Goal: Information Seeking & Learning: Learn about a topic

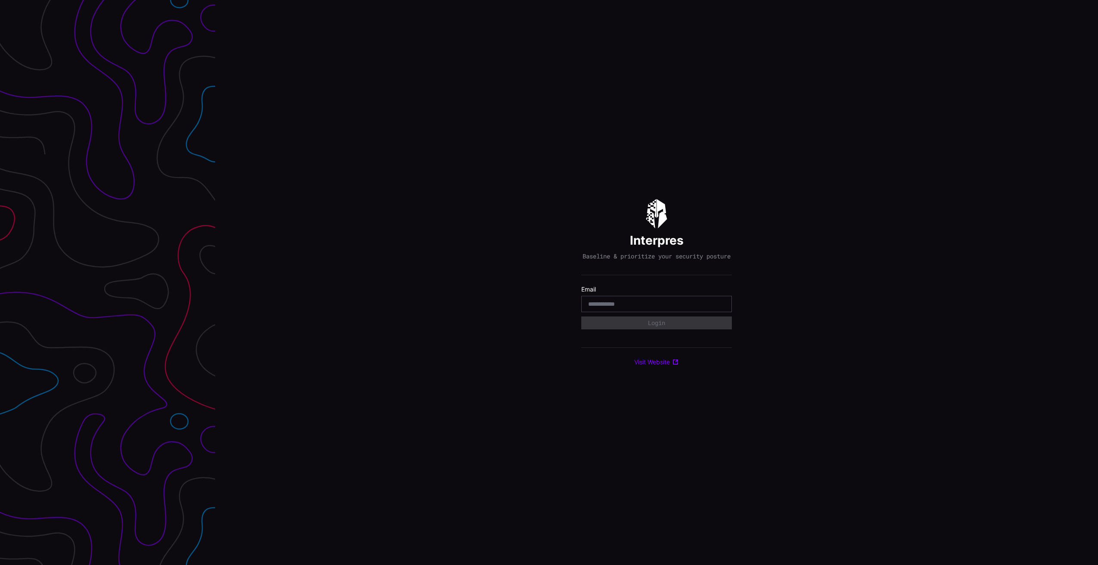
click at [671, 302] on div at bounding box center [656, 304] width 151 height 16
click at [670, 308] on input "email" at bounding box center [656, 304] width 137 height 8
type input "**********"
click at [719, 329] on icon "button" at bounding box center [721, 327] width 8 height 8
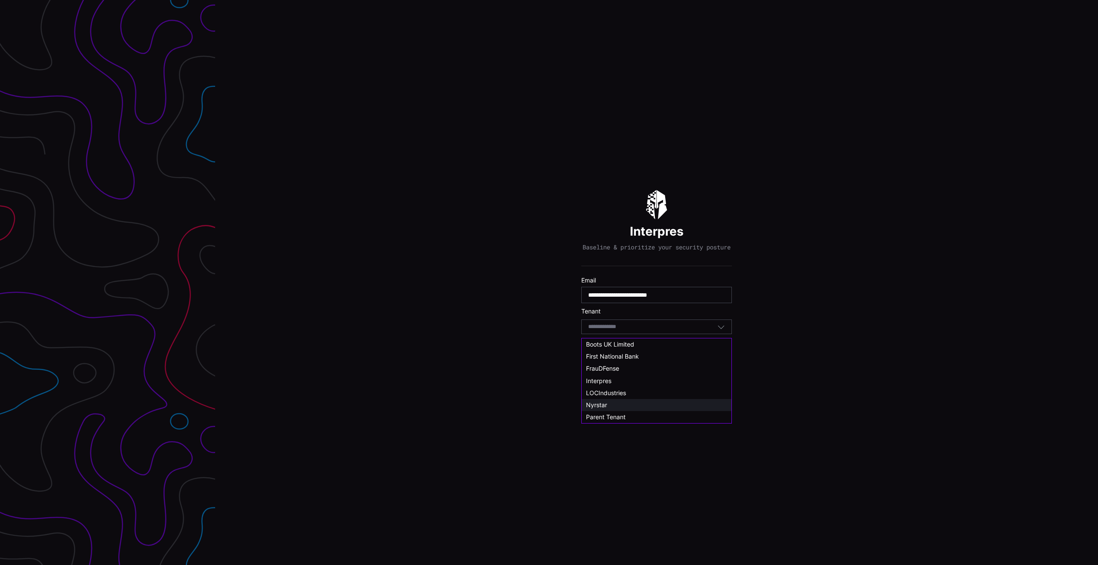
click at [626, 406] on div "Nyrstar" at bounding box center [656, 405] width 141 height 8
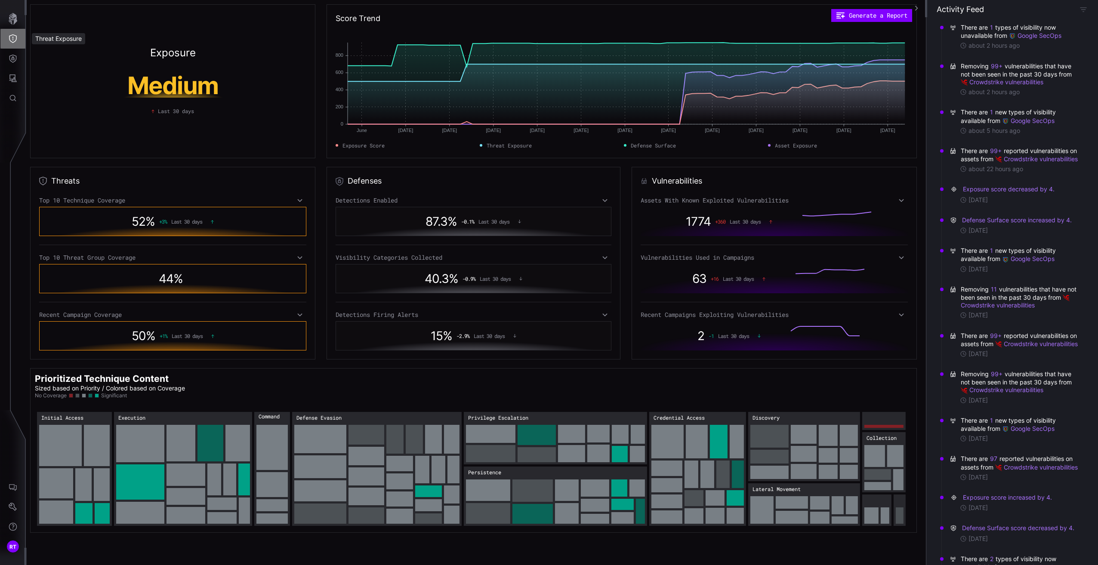
click at [14, 35] on icon "Threat Exposure" at bounding box center [13, 38] width 8 height 9
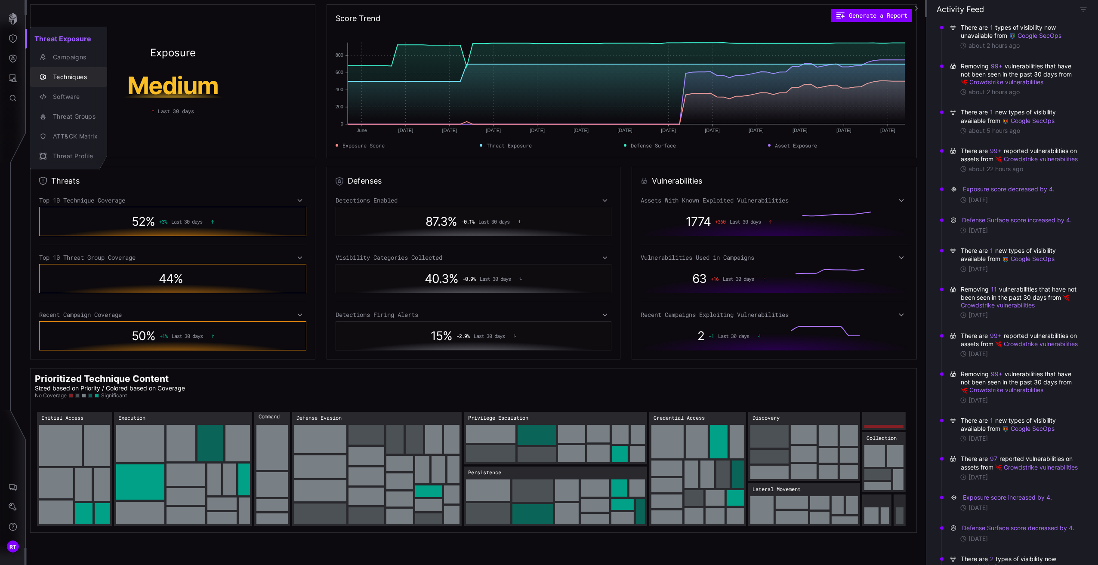
click at [68, 74] on div "Techniques" at bounding box center [73, 77] width 49 height 11
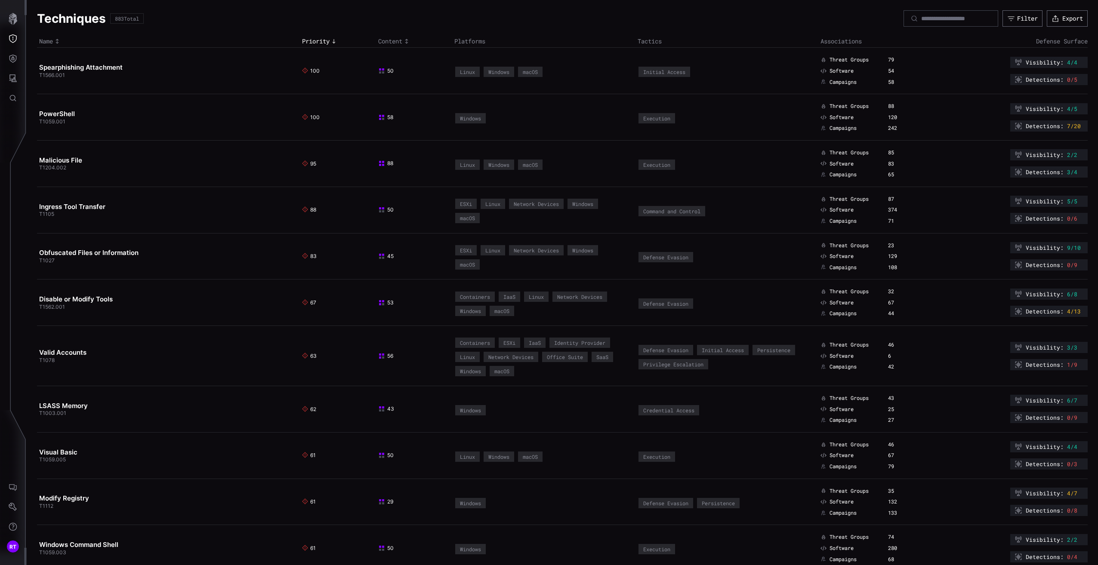
click at [944, 13] on div at bounding box center [951, 18] width 95 height 16
click at [944, 20] on input at bounding box center [951, 19] width 60 height 8
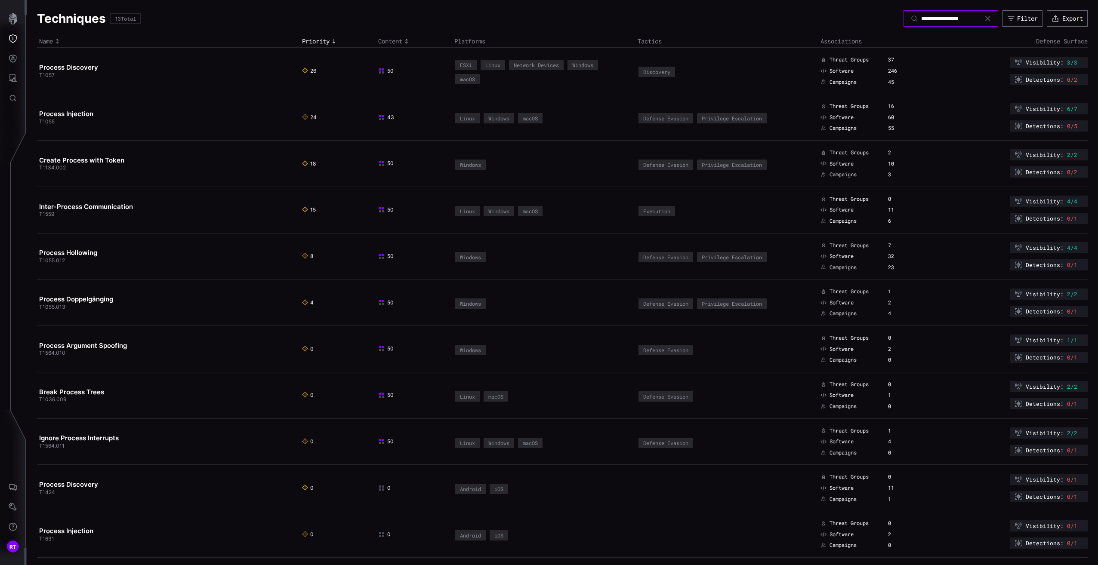
type input "**********"
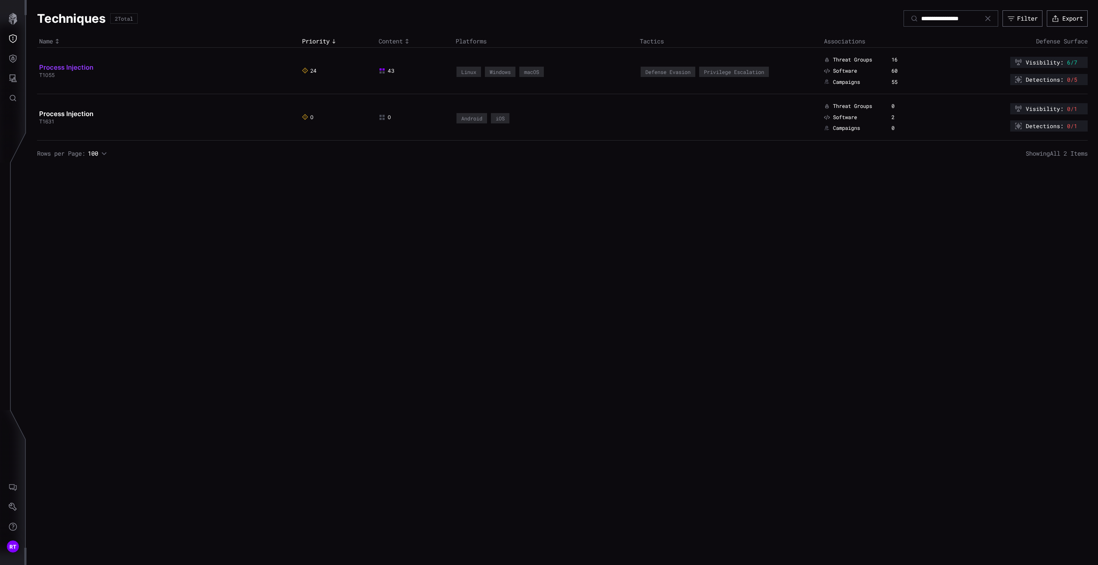
click at [82, 67] on link "Process Injection" at bounding box center [66, 67] width 54 height 8
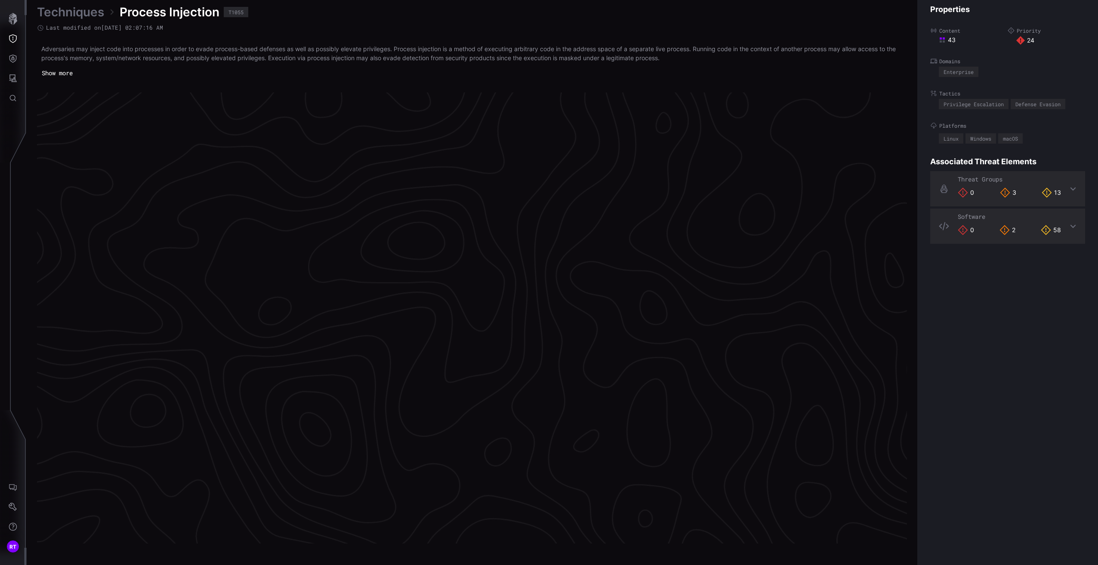
scroll to position [1714, 214]
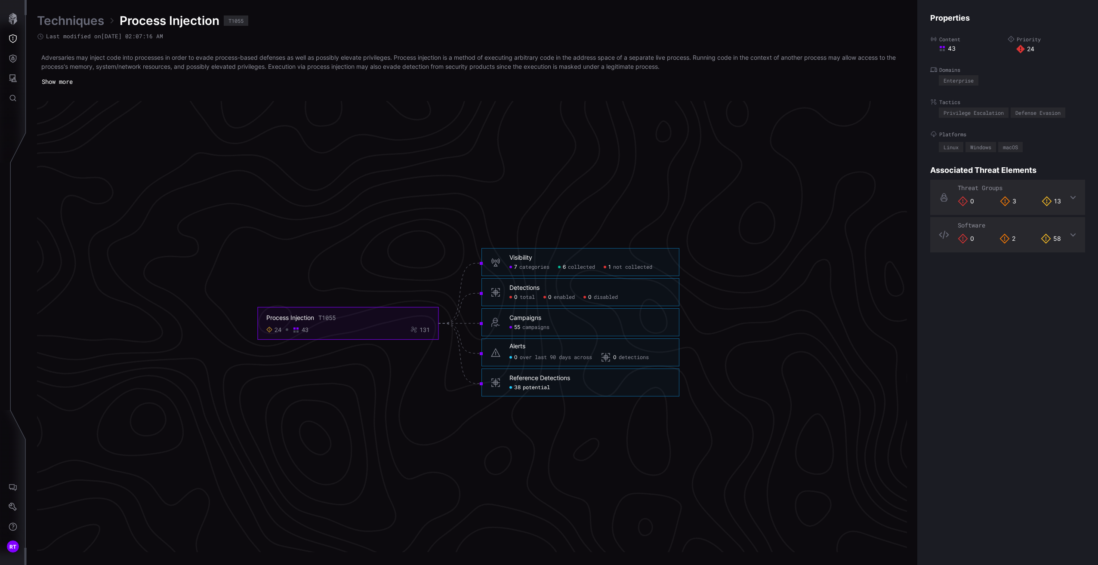
click at [525, 387] on span "potential" at bounding box center [536, 388] width 27 height 7
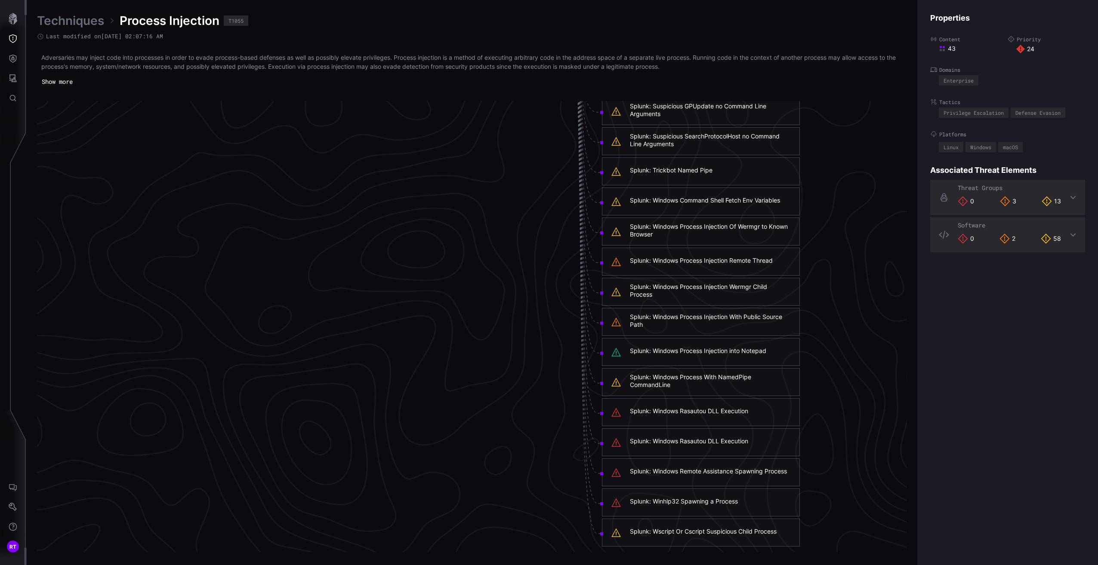
scroll to position [2101, 214]
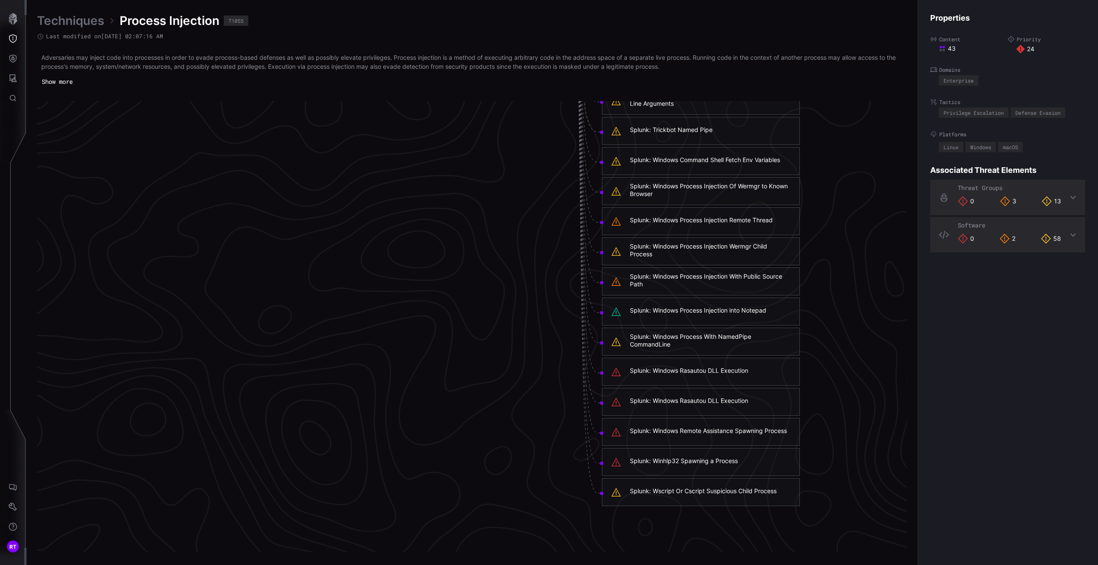
click at [719, 460] on div "Splunk: Winhlp32 Spawning a Process" at bounding box center [684, 461] width 108 height 8
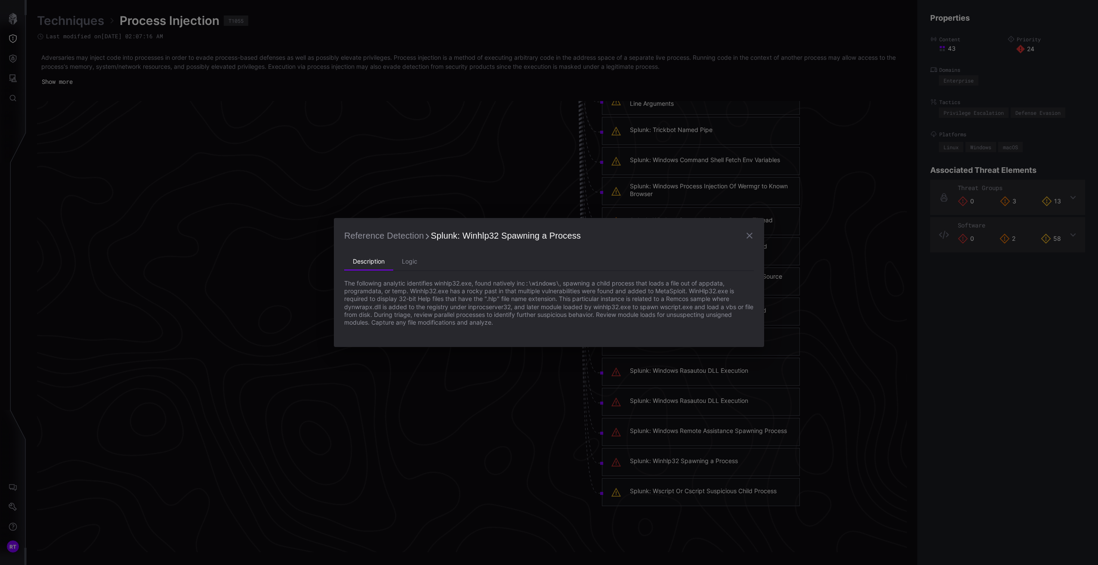
click at [749, 233] on icon "button" at bounding box center [749, 236] width 10 height 10
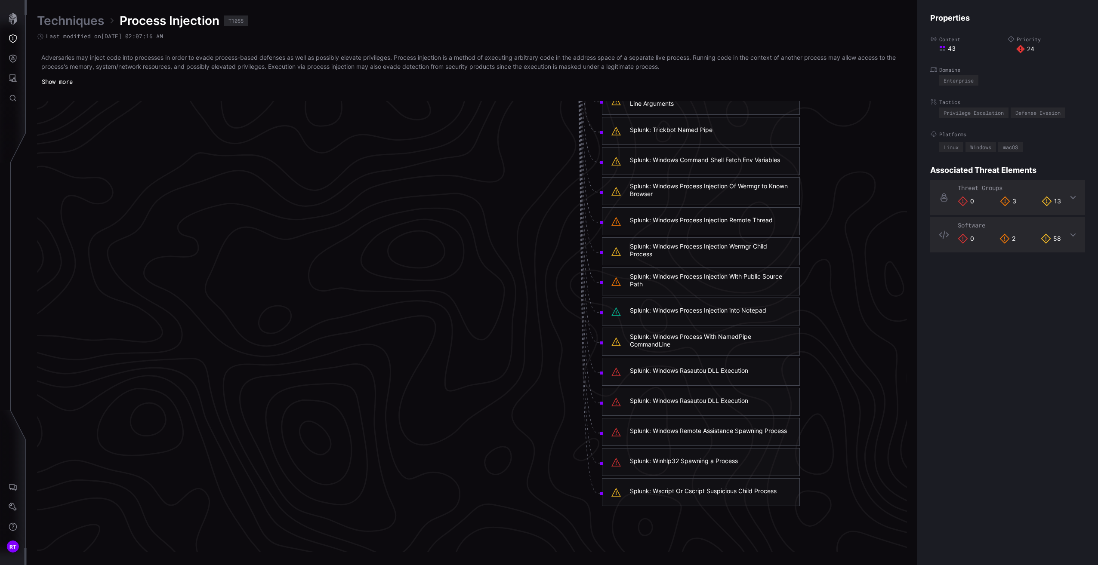
click at [696, 432] on div "Splunk: Windows Remote Assistance Spawning Process" at bounding box center [708, 431] width 157 height 8
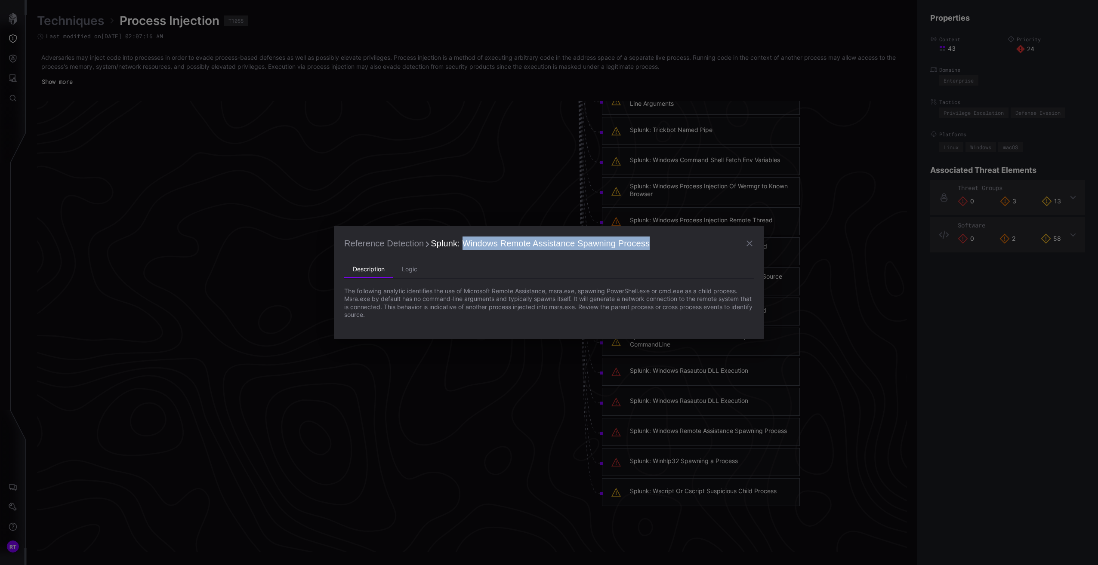
drag, startPoint x: 460, startPoint y: 246, endPoint x: 651, endPoint y: 236, distance: 191.3
click at [651, 236] on h2 "Reference Detection Splunk: Windows Remote Assistance Spawning Process" at bounding box center [549, 243] width 410 height 15
copy span "Windows Remote Assistance Spawning Process"
click at [750, 242] on icon "button" at bounding box center [750, 244] width 6 height 6
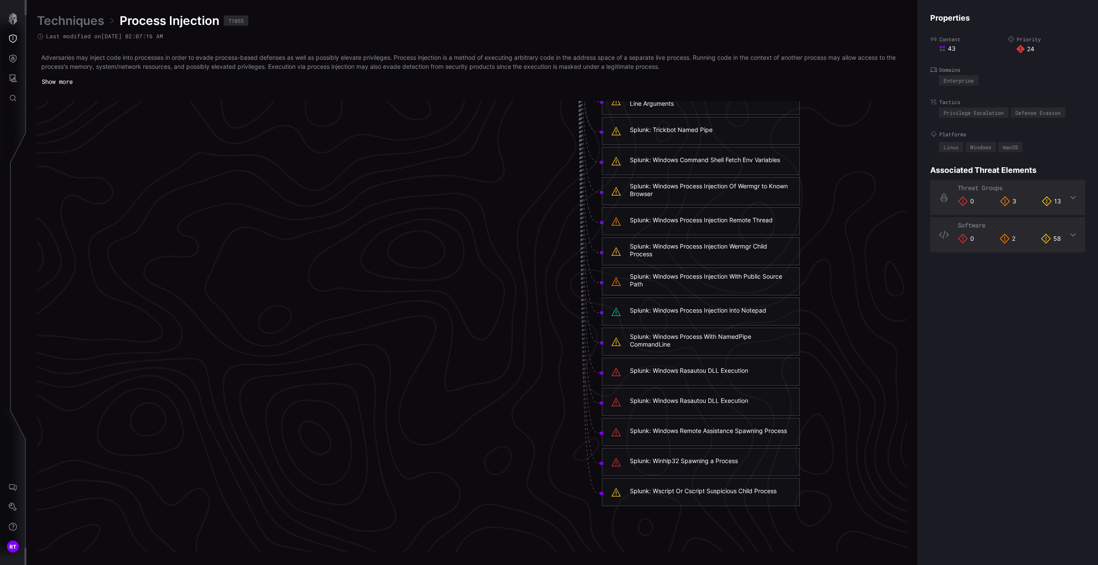
click at [704, 370] on div "Splunk: Windows Rasautou DLL Execution" at bounding box center [689, 371] width 118 height 8
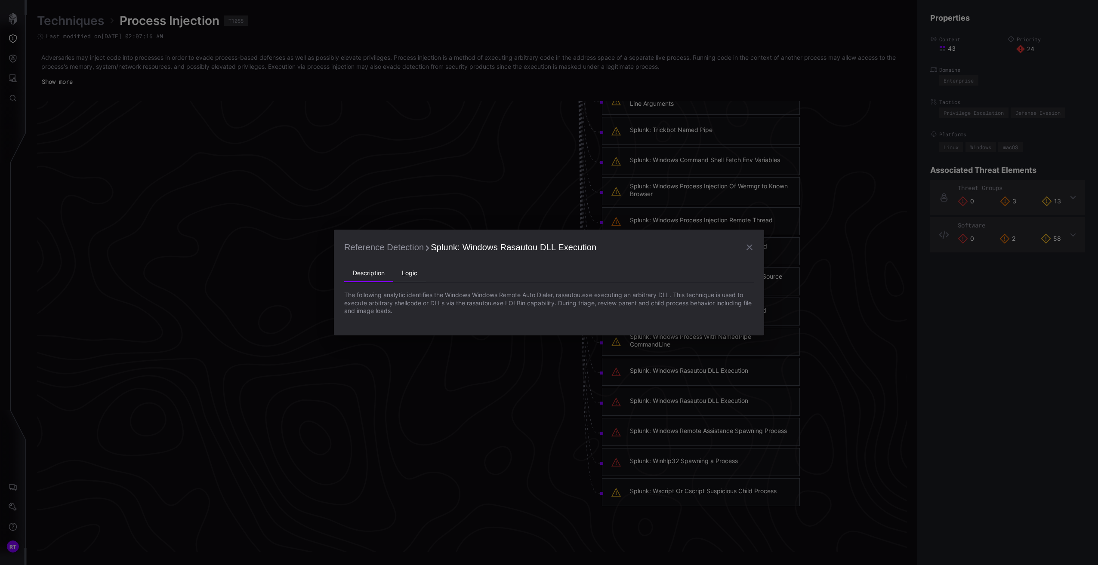
click at [404, 277] on li "Logic" at bounding box center [409, 273] width 33 height 17
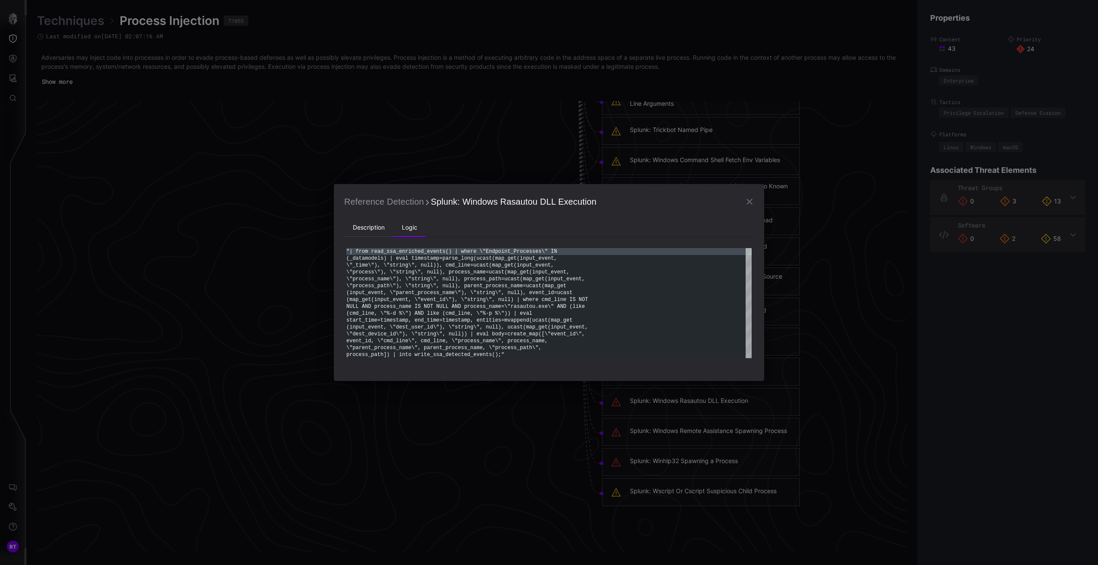
click at [359, 229] on li "Description" at bounding box center [368, 227] width 49 height 17
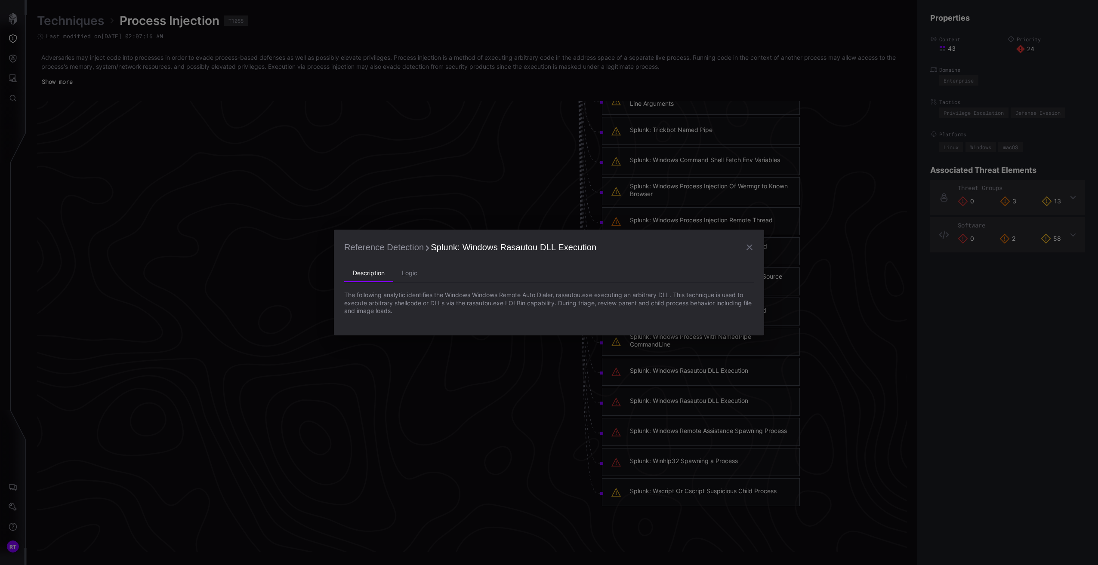
click at [747, 244] on icon "button" at bounding box center [749, 247] width 10 height 10
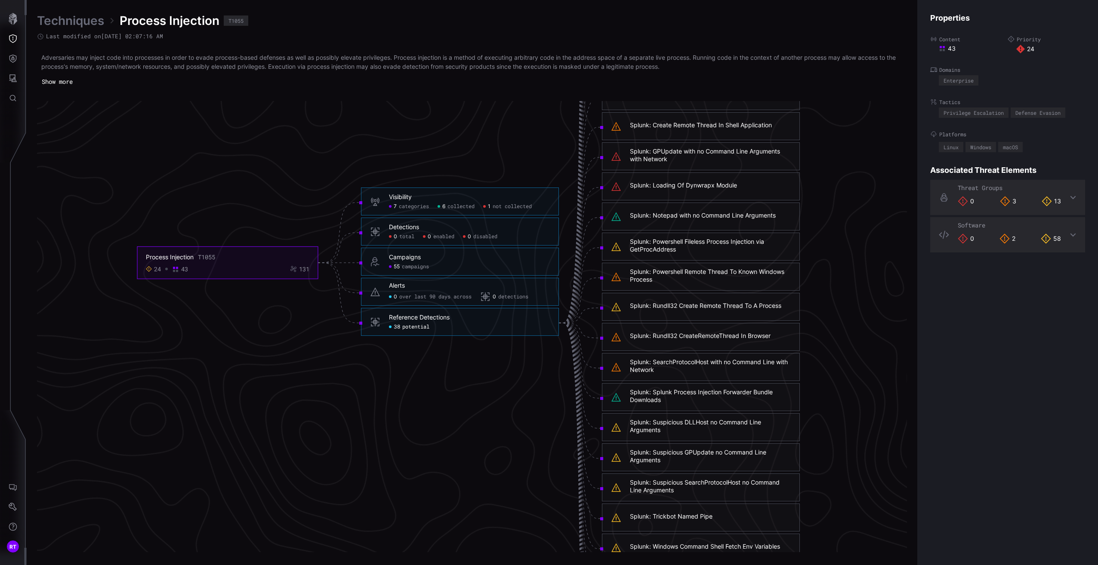
scroll to position [1714, 214]
click at [704, 185] on div "Splunk: Loading Of Dynwrapx Module" at bounding box center [683, 186] width 107 height 8
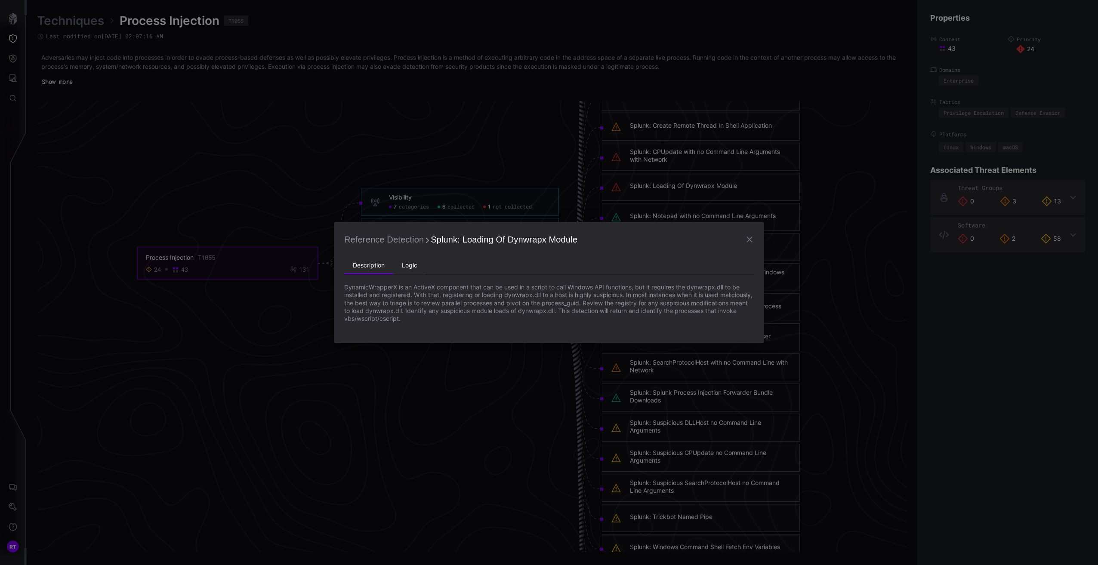
click at [408, 267] on li "Logic" at bounding box center [409, 265] width 33 height 17
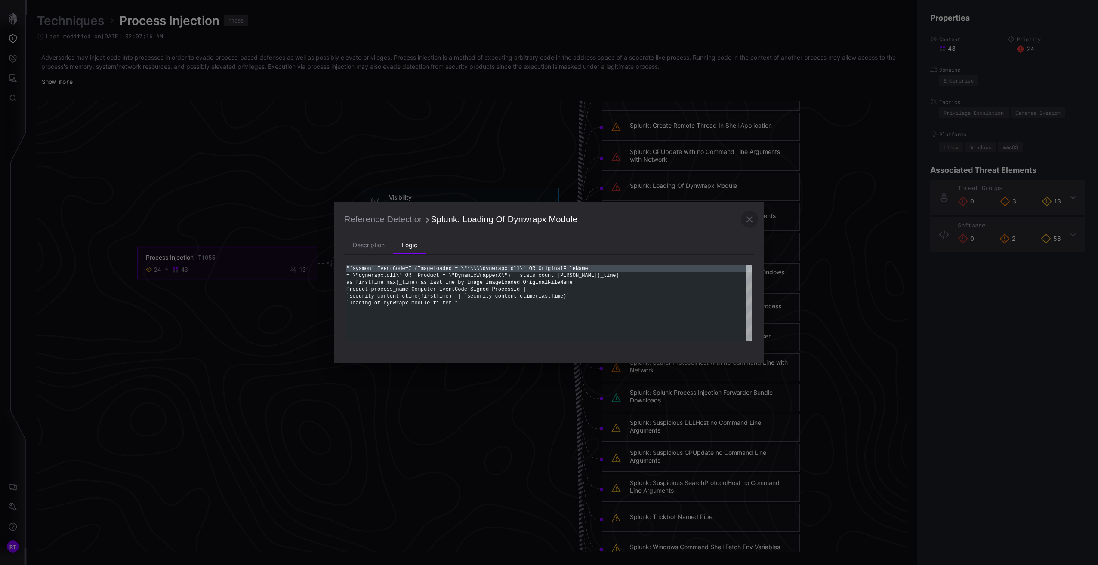
click at [753, 219] on icon "button" at bounding box center [749, 219] width 10 height 10
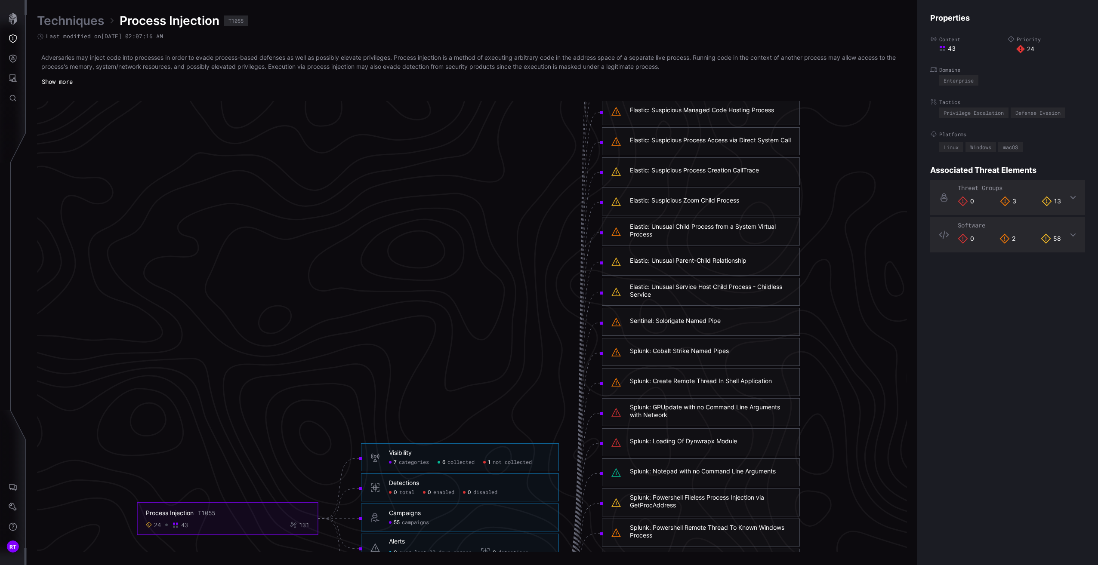
scroll to position [1370, 214]
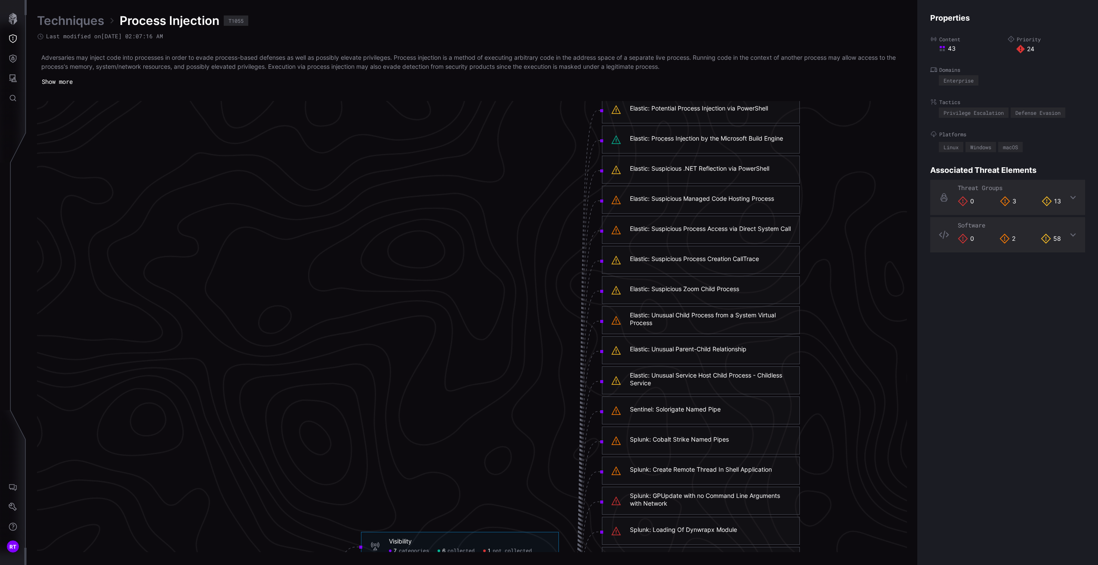
click at [686, 261] on div "Elastic: Suspicious Process Creation CallTrace" at bounding box center [694, 259] width 129 height 8
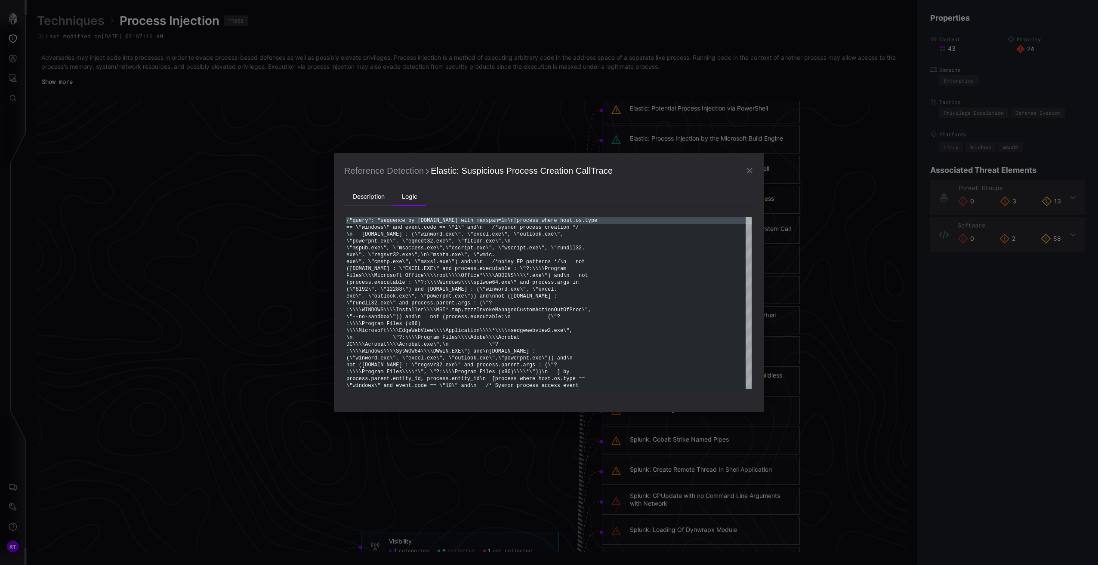
click at [360, 195] on li "Description" at bounding box center [368, 196] width 49 height 17
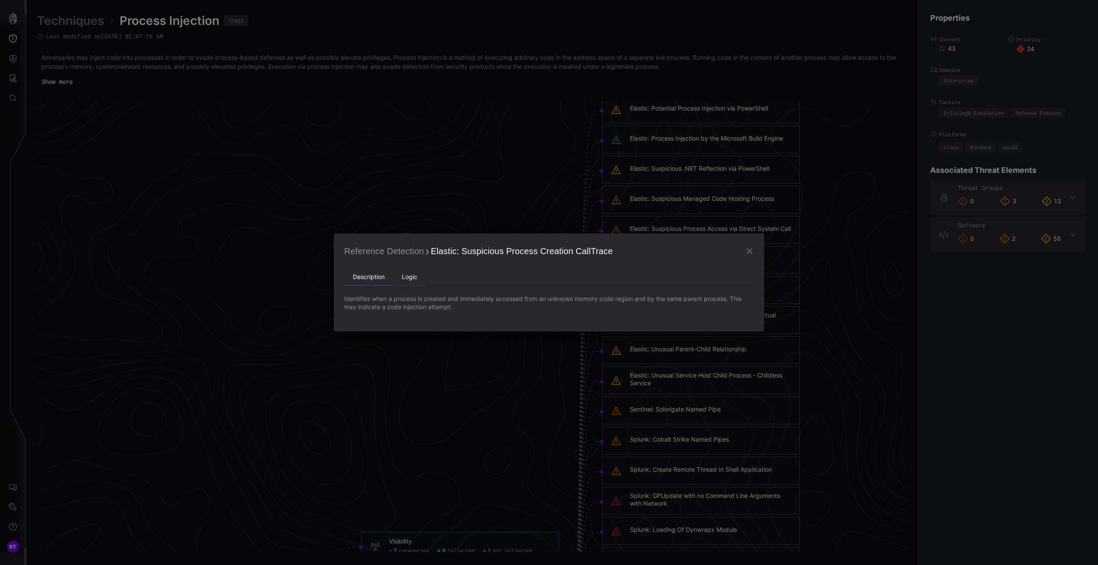
click at [416, 280] on li "Logic" at bounding box center [409, 277] width 33 height 17
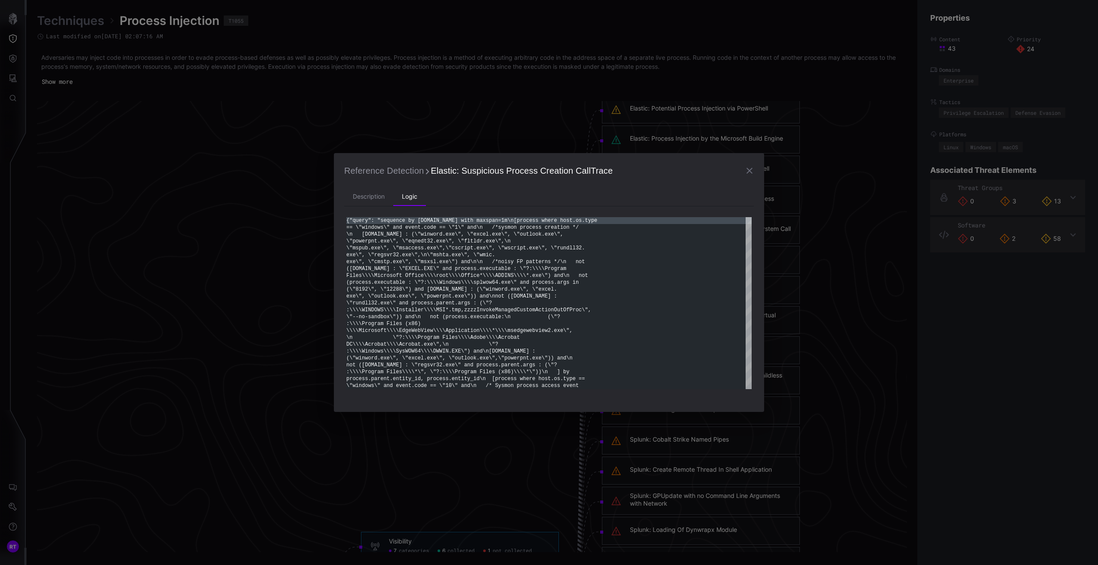
click at [750, 171] on icon "button" at bounding box center [750, 171] width 6 height 6
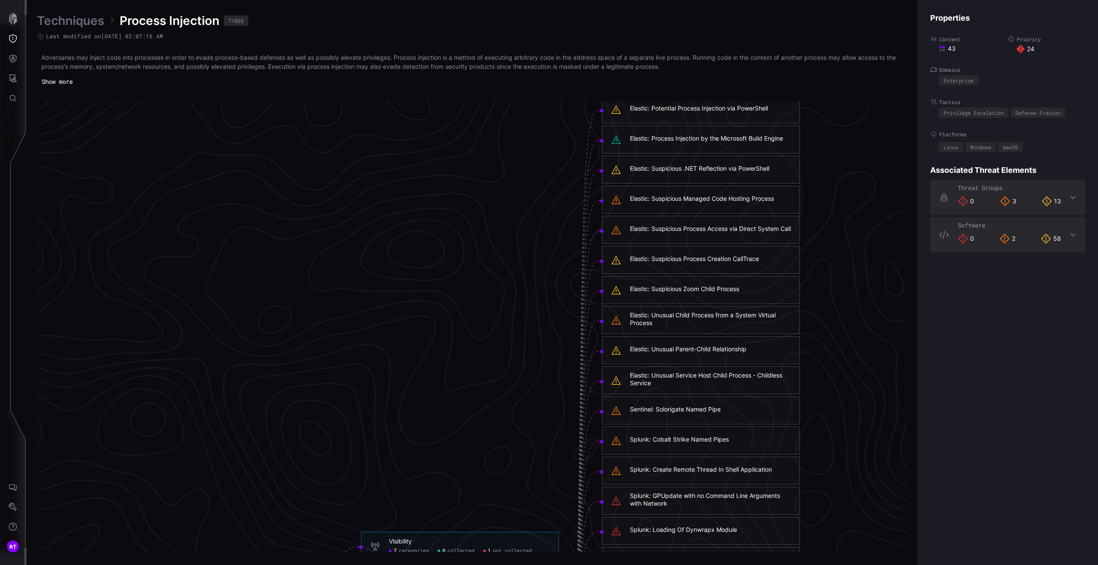
click at [721, 108] on div "Elastic: Potential Process Injection via PowerShell" at bounding box center [699, 109] width 138 height 8
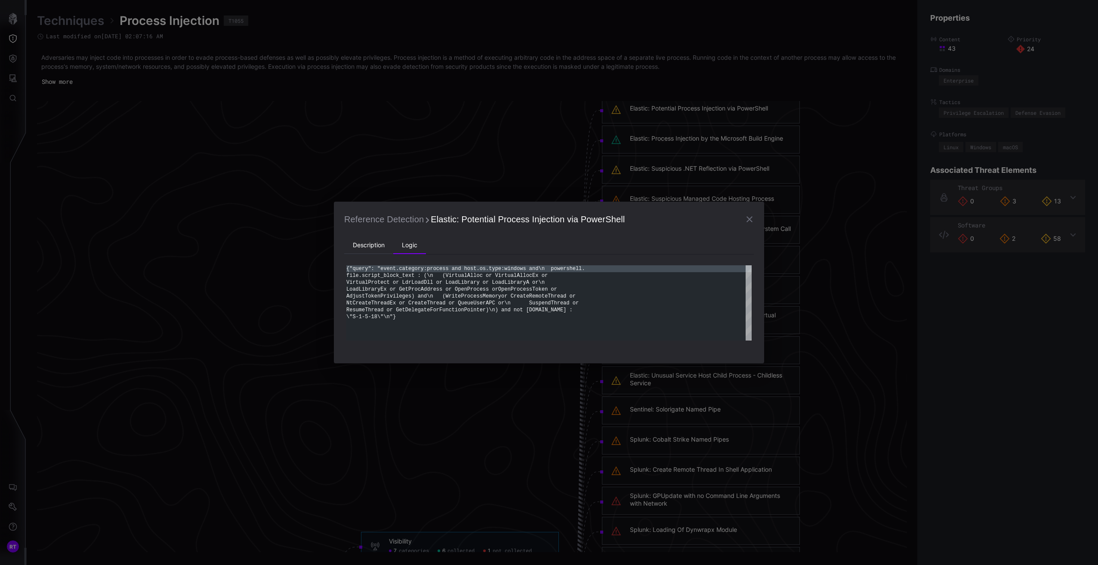
click at [365, 250] on li "Description" at bounding box center [368, 245] width 49 height 17
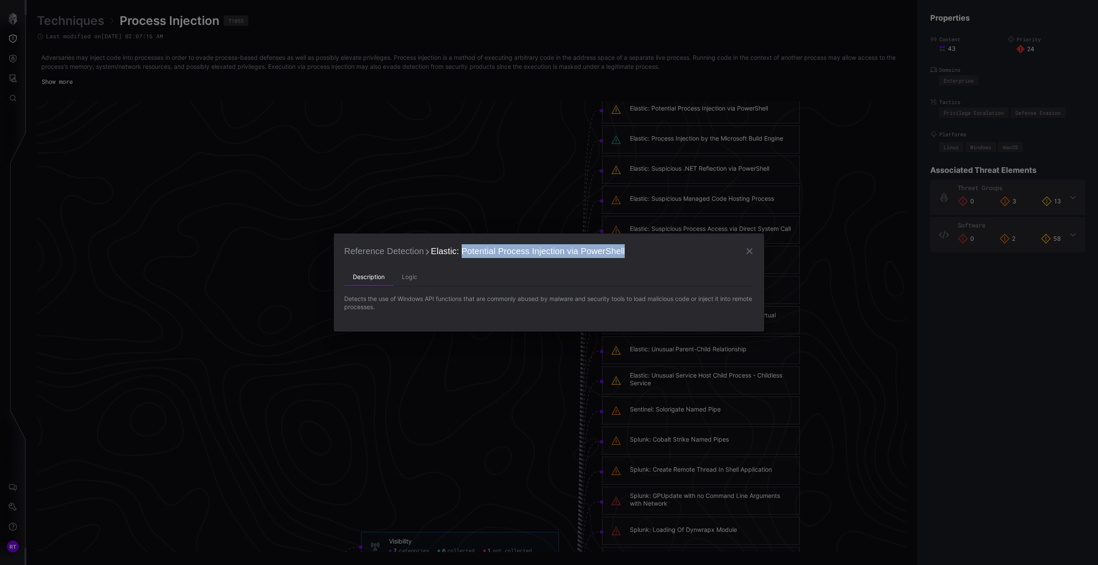
drag, startPoint x: 624, startPoint y: 248, endPoint x: 459, endPoint y: 256, distance: 165.0
click at [459, 256] on h2 "Reference Detection Elastic: Potential Process Injection via PowerShell" at bounding box center [549, 251] width 410 height 15
copy span "Potential Process Injection via PowerShell"
click at [751, 251] on icon "button" at bounding box center [749, 251] width 10 height 10
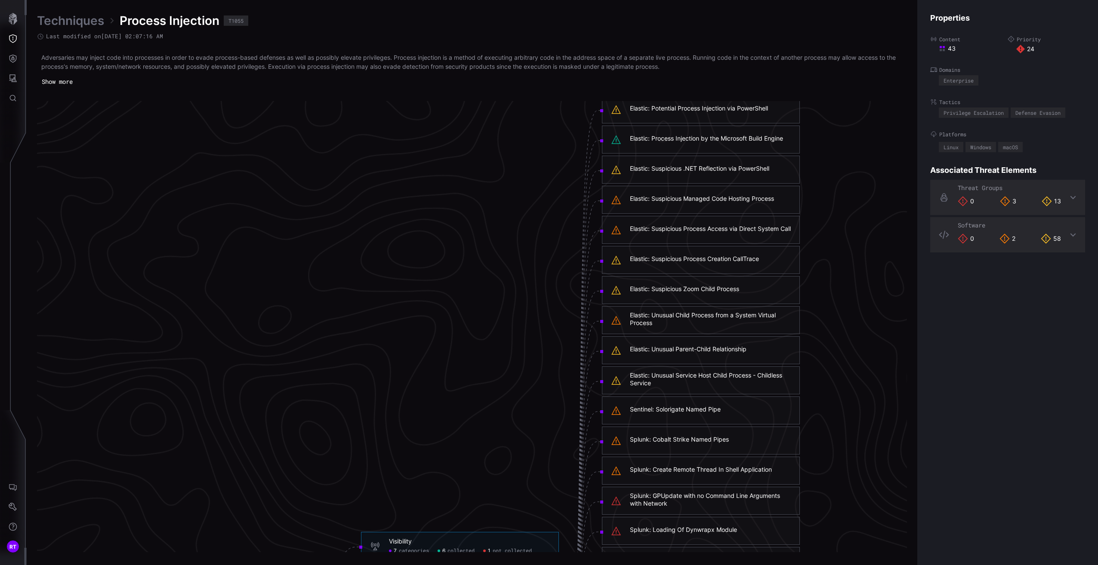
click at [68, 19] on link "Techniques" at bounding box center [70, 20] width 67 height 15
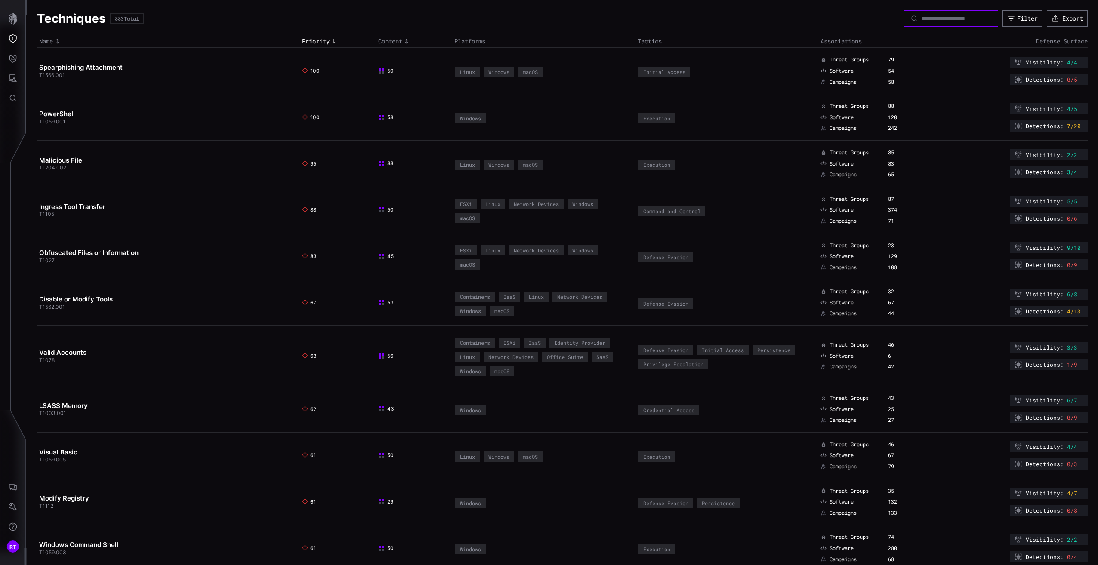
click at [948, 17] on input at bounding box center [951, 19] width 60 height 8
type input "**********"
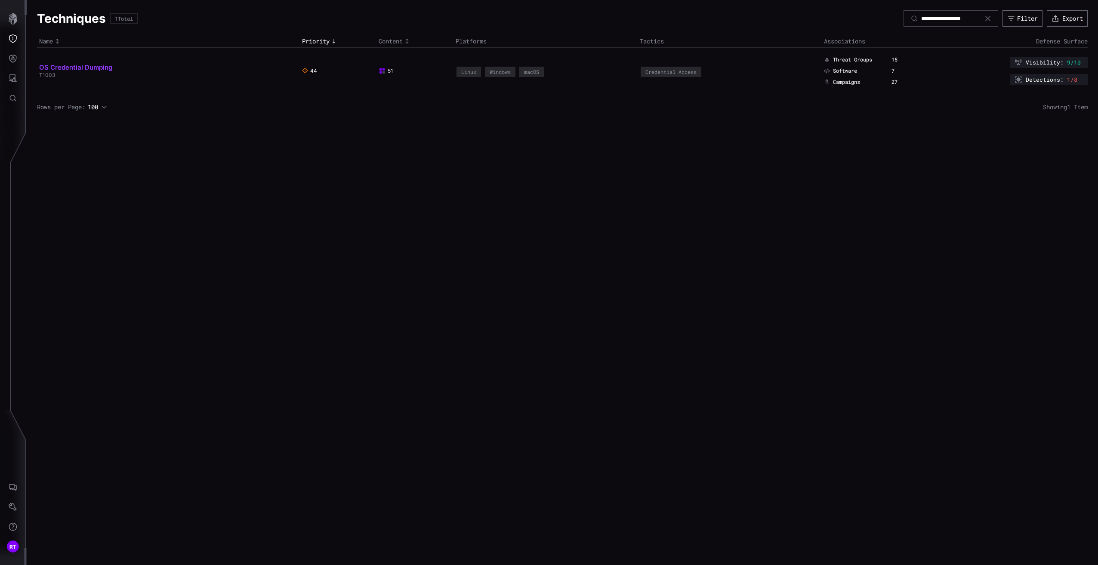
click at [98, 70] on link "OS Credential Dumping" at bounding box center [75, 67] width 73 height 8
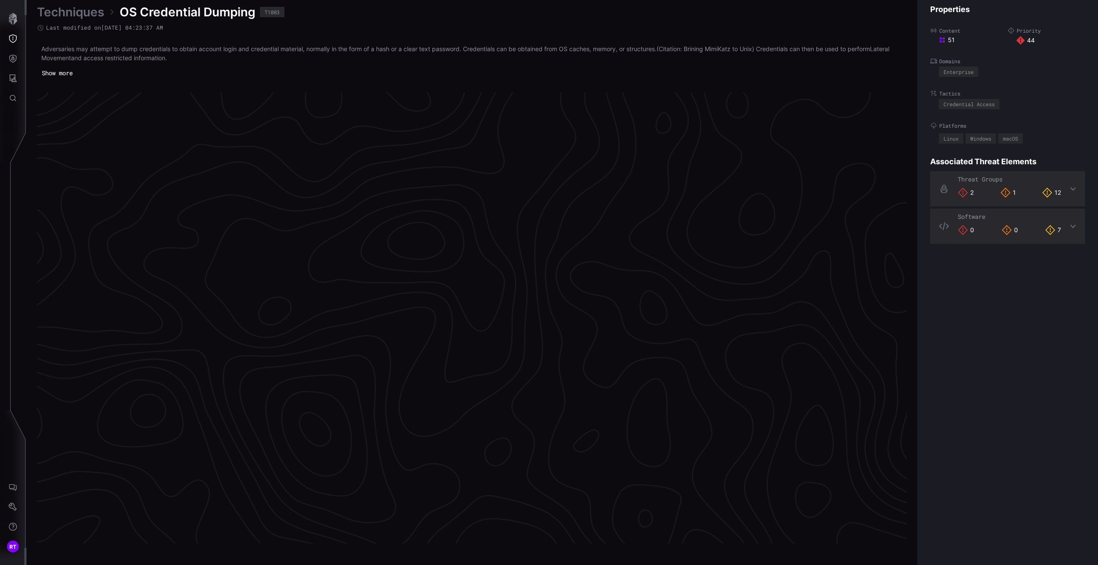
scroll to position [1714, 214]
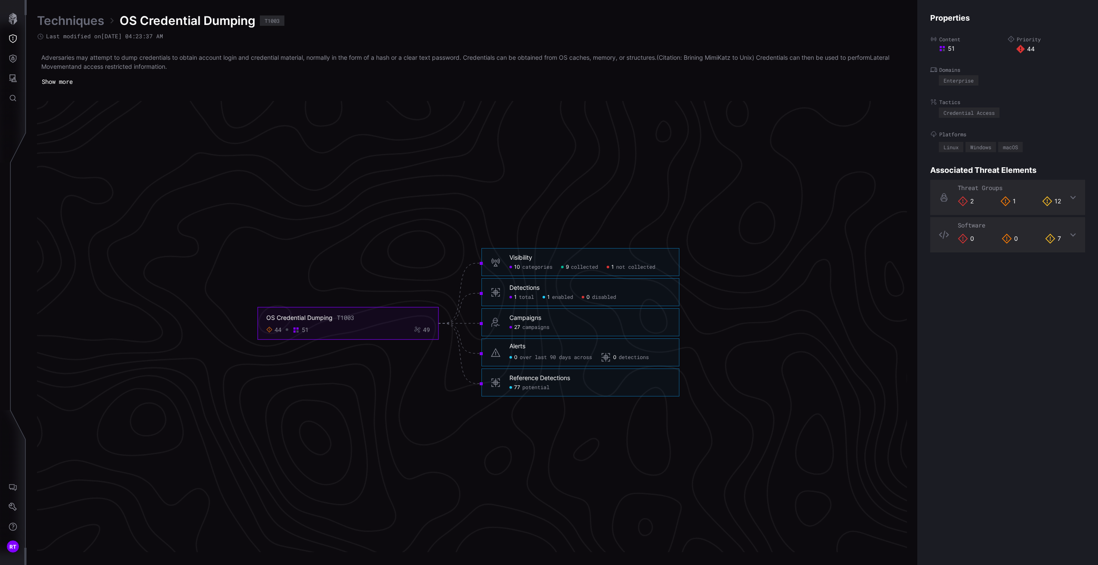
click at [519, 387] on span "77" at bounding box center [517, 388] width 6 height 7
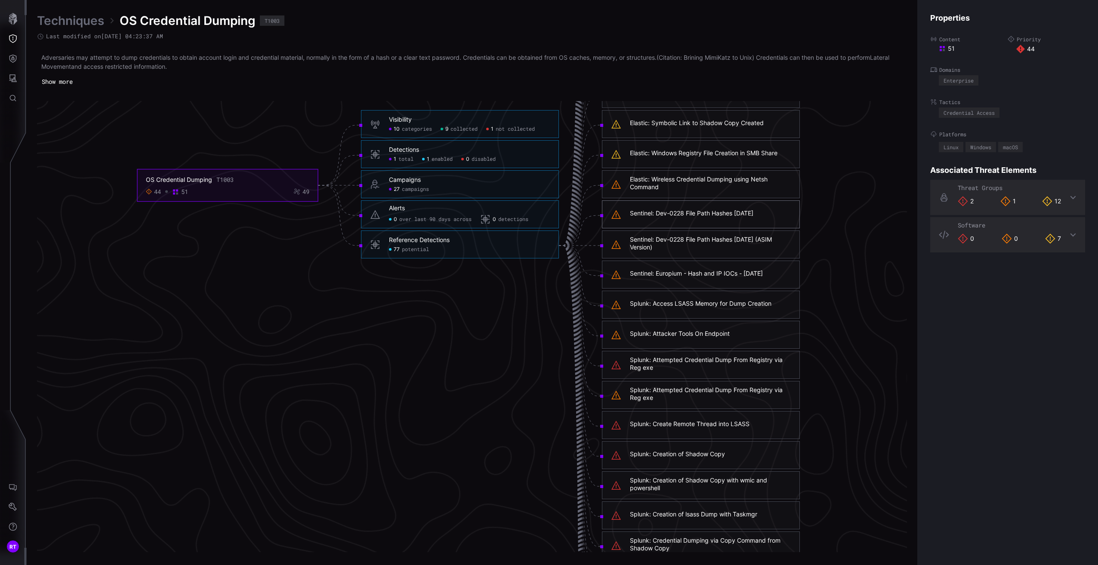
scroll to position [1800, 214]
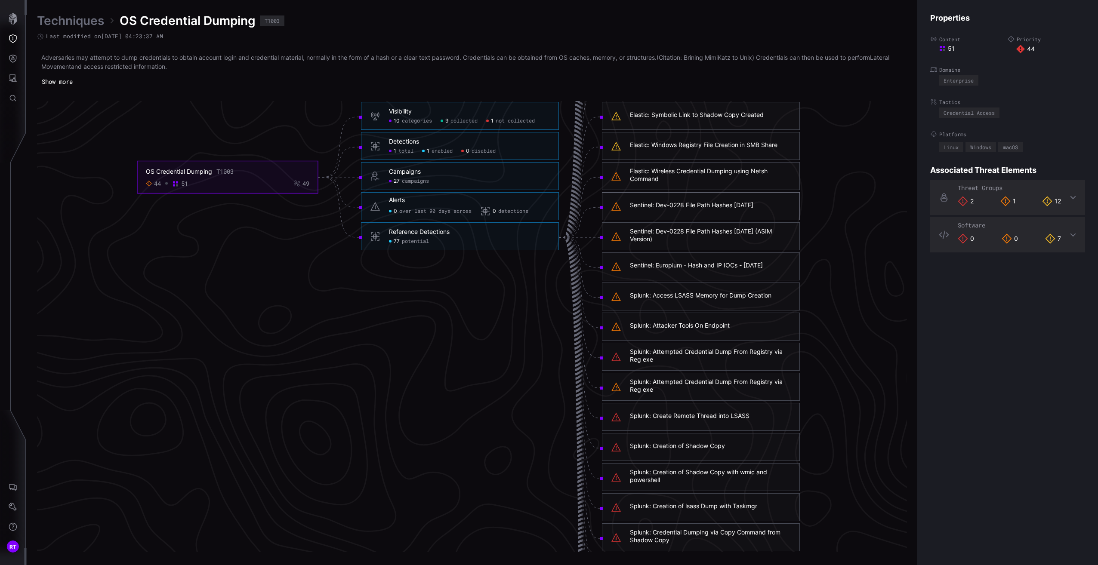
click at [687, 447] on div "Splunk: Creation of Shadow Copy" at bounding box center [677, 446] width 95 height 8
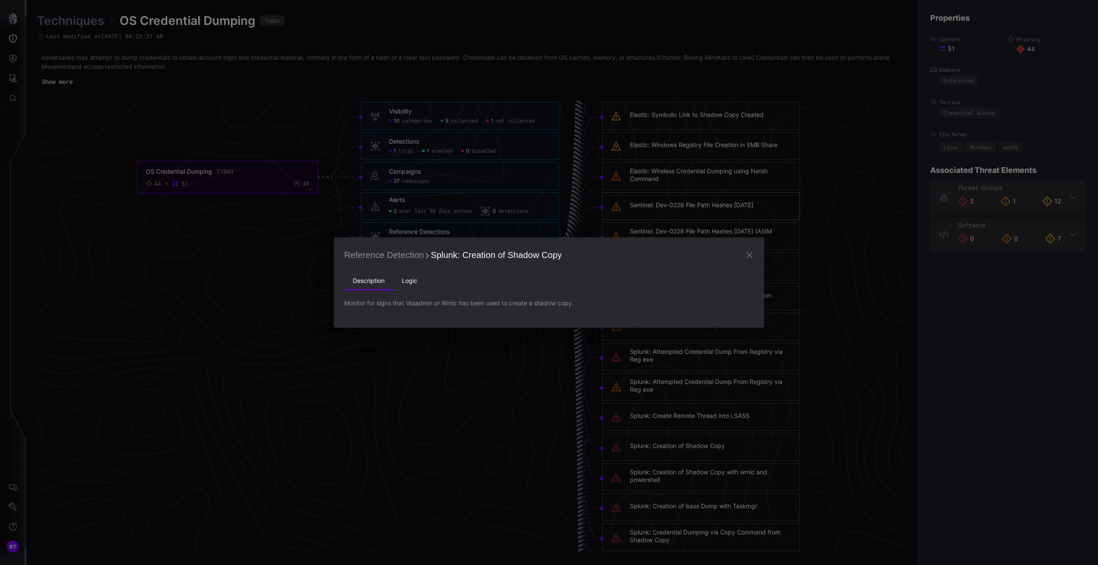
click at [414, 283] on li "Logic" at bounding box center [409, 281] width 33 height 17
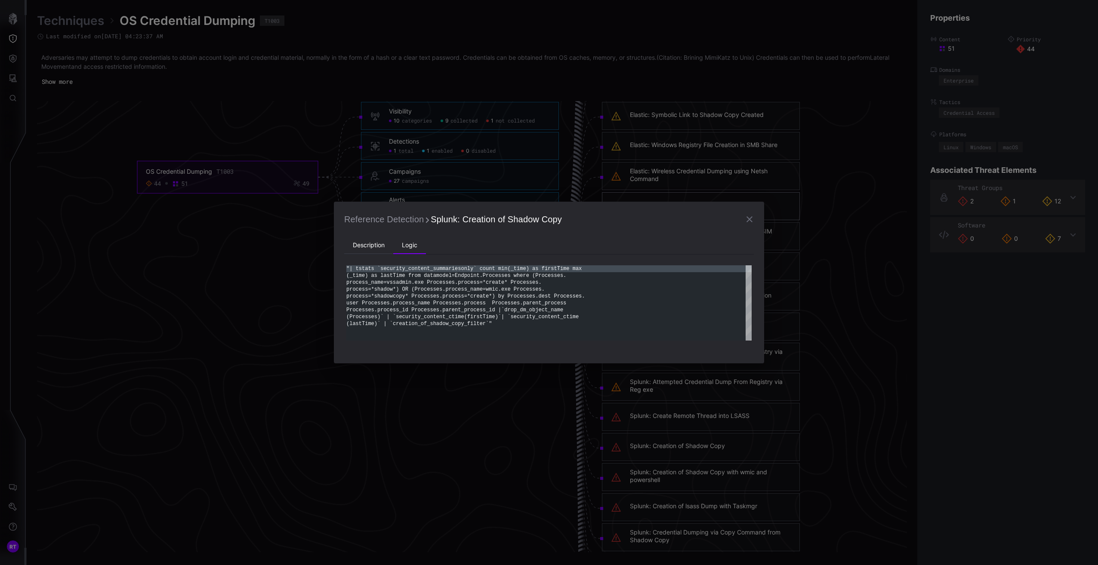
click at [370, 246] on li "Description" at bounding box center [368, 245] width 49 height 17
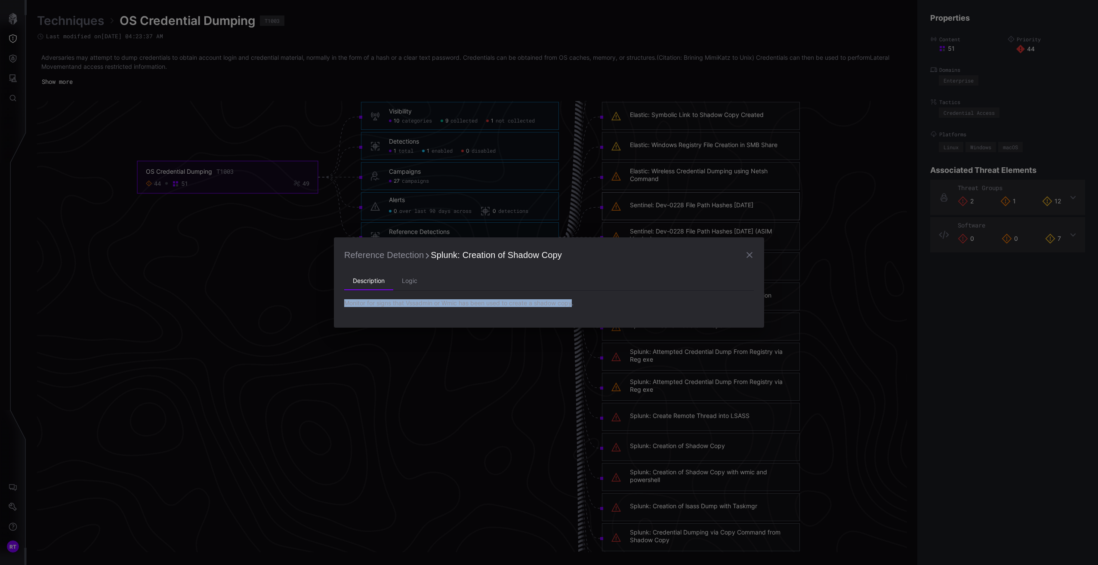
drag, startPoint x: 574, startPoint y: 303, endPoint x: 343, endPoint y: 312, distance: 230.8
click at [343, 312] on div "Reference Detection Splunk: Creation of Shadow Copy Description Logic Monitor f…" at bounding box center [549, 283] width 430 height 90
copy p "Monitor for signs that Vssadmin or Wmic has been used to create a shadow copy"
click at [749, 253] on icon "button" at bounding box center [749, 255] width 10 height 10
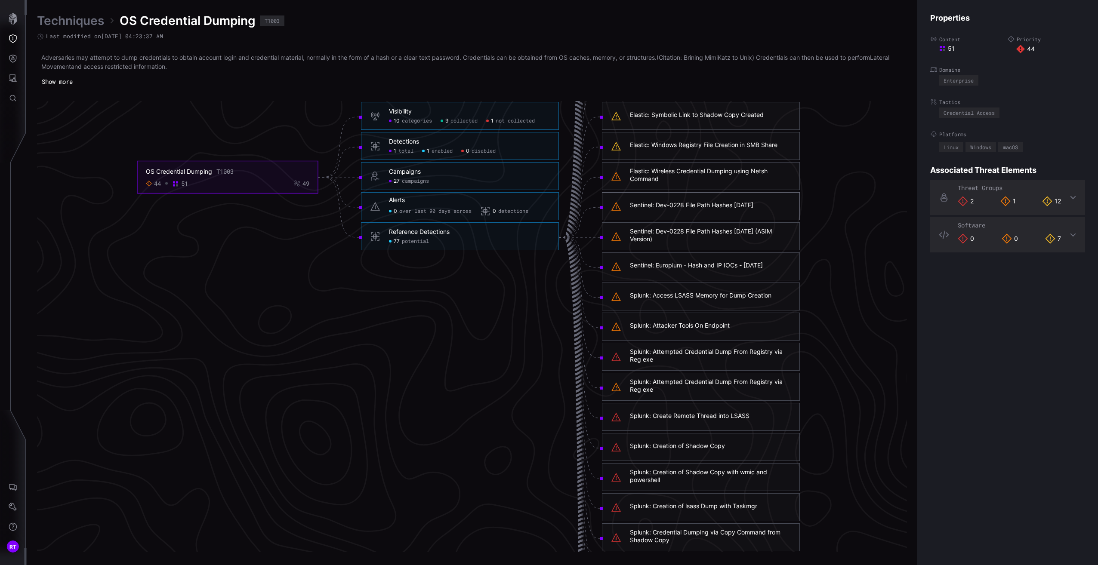
click at [687, 416] on div "Splunk: Create Remote Thread into LSASS" at bounding box center [690, 416] width 120 height 8
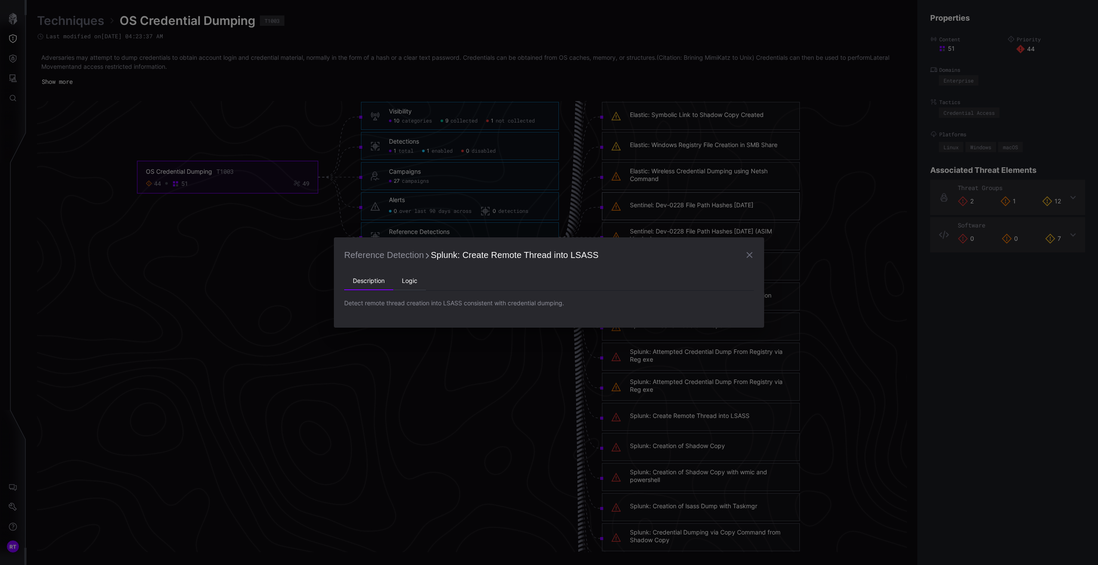
click at [415, 281] on li "Logic" at bounding box center [409, 281] width 33 height 17
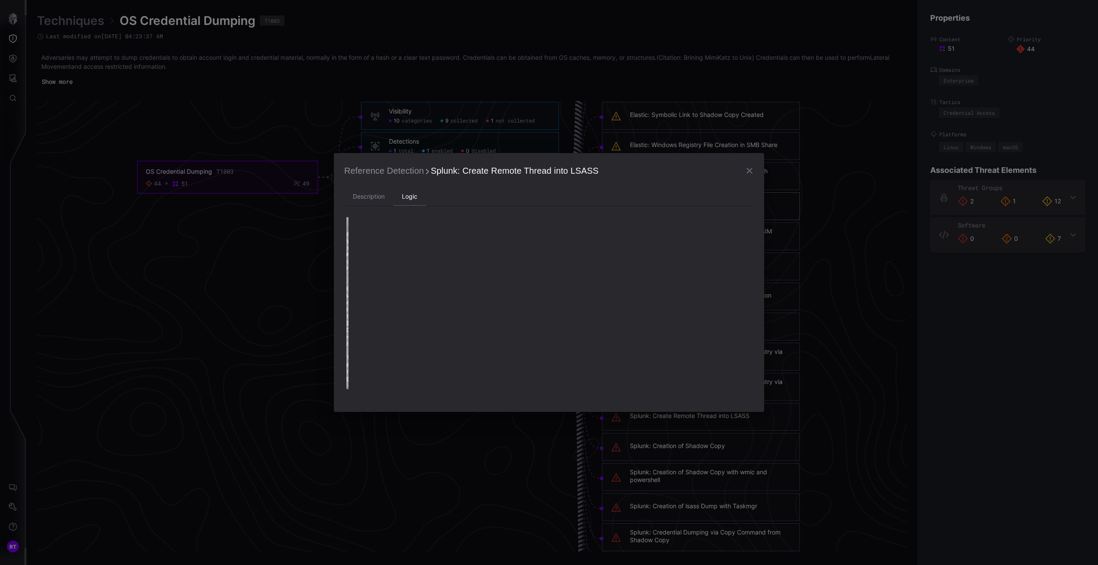
type textarea "**********"
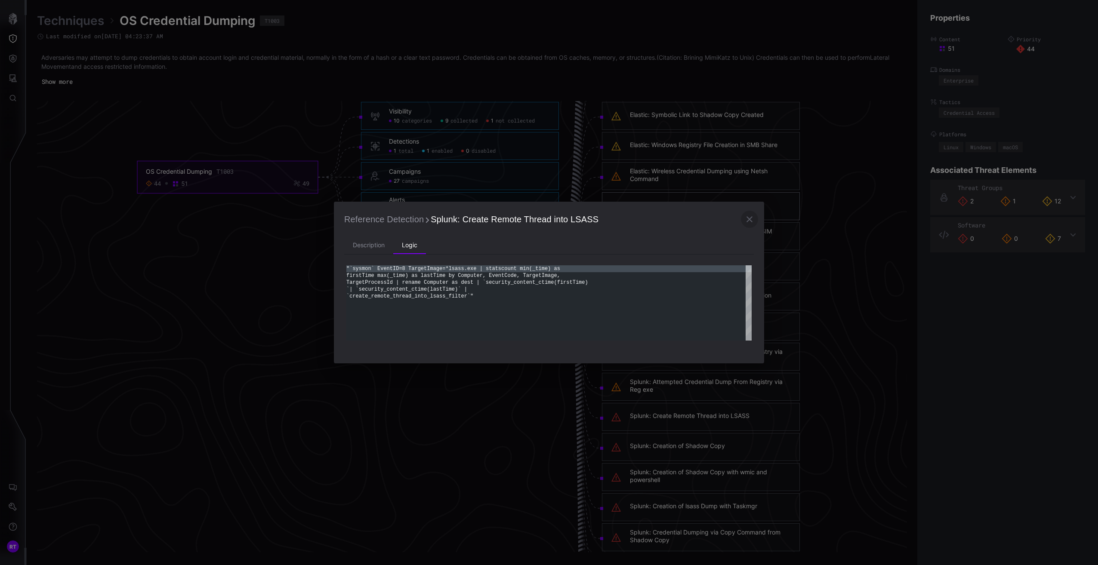
click at [749, 219] on icon "button" at bounding box center [750, 219] width 6 height 6
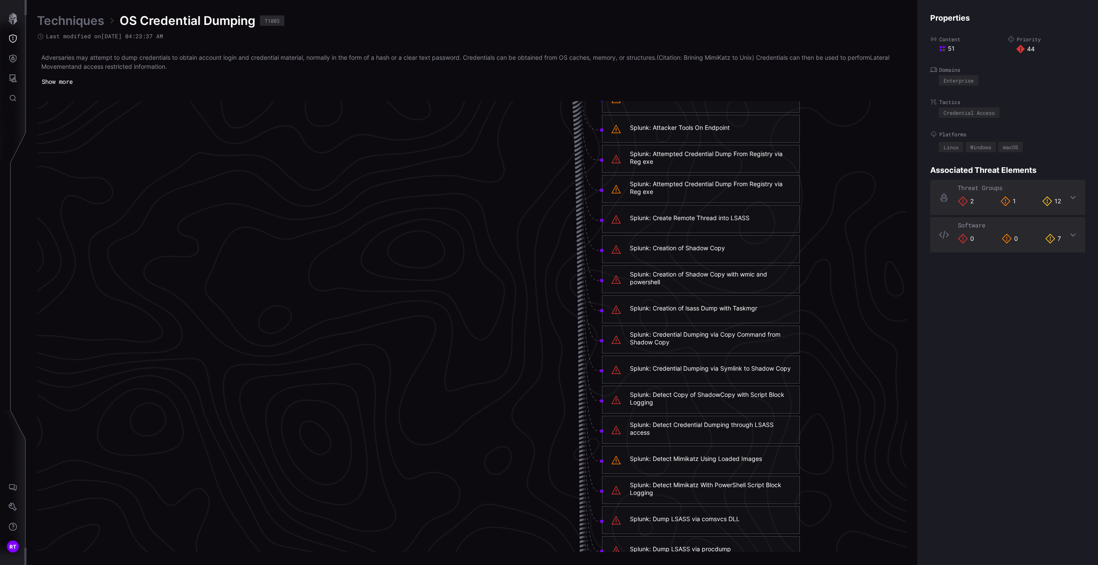
scroll to position [2015, 214]
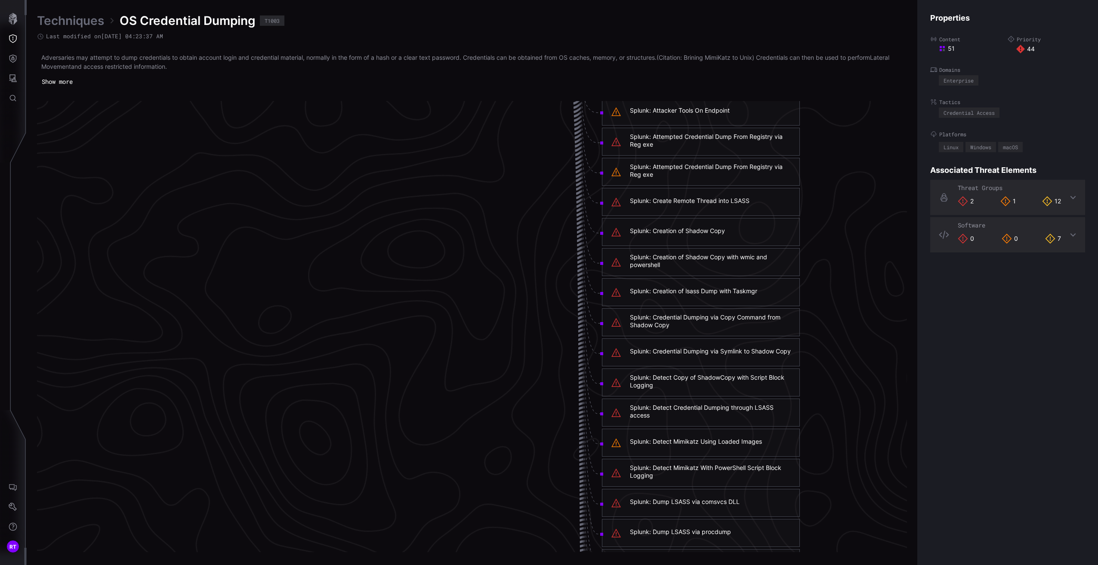
click at [704, 407] on div "Splunk: Detect Credential Dumping through LSASS access" at bounding box center [710, 411] width 161 height 15
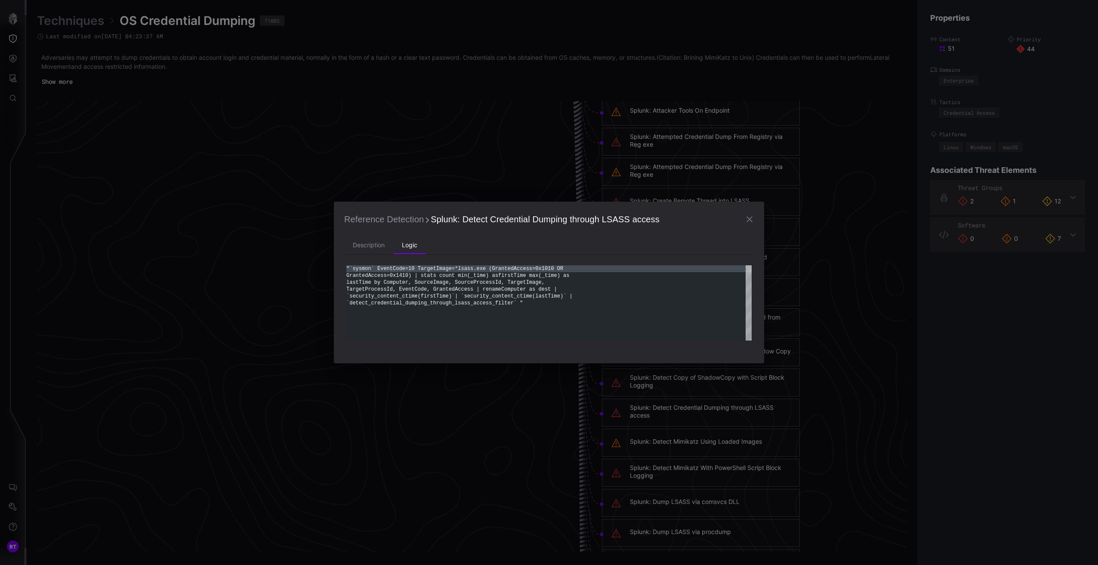
click at [749, 218] on icon "button" at bounding box center [750, 219] width 6 height 6
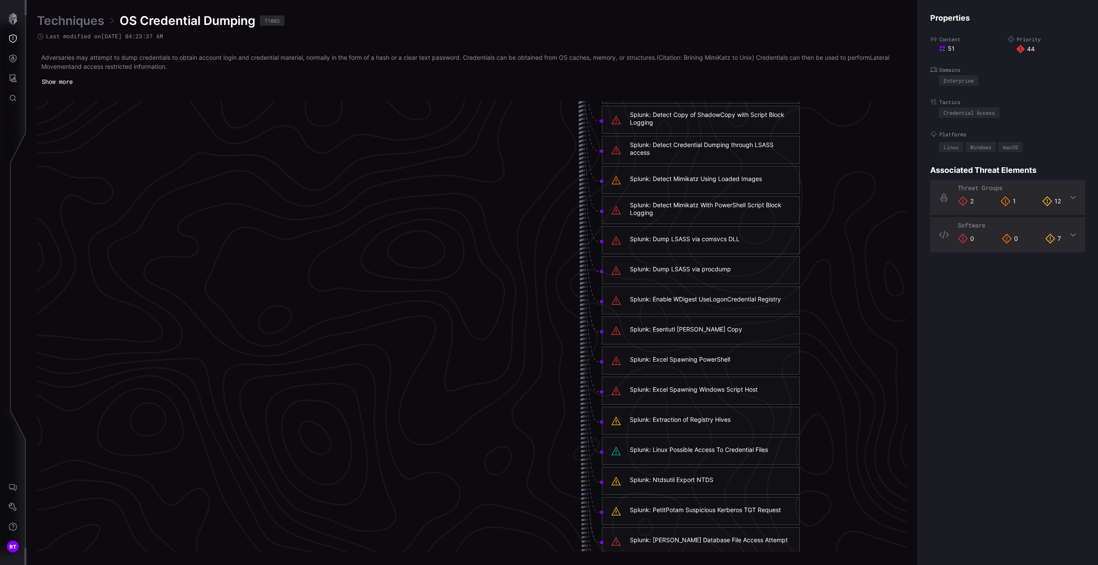
scroll to position [2316, 214]
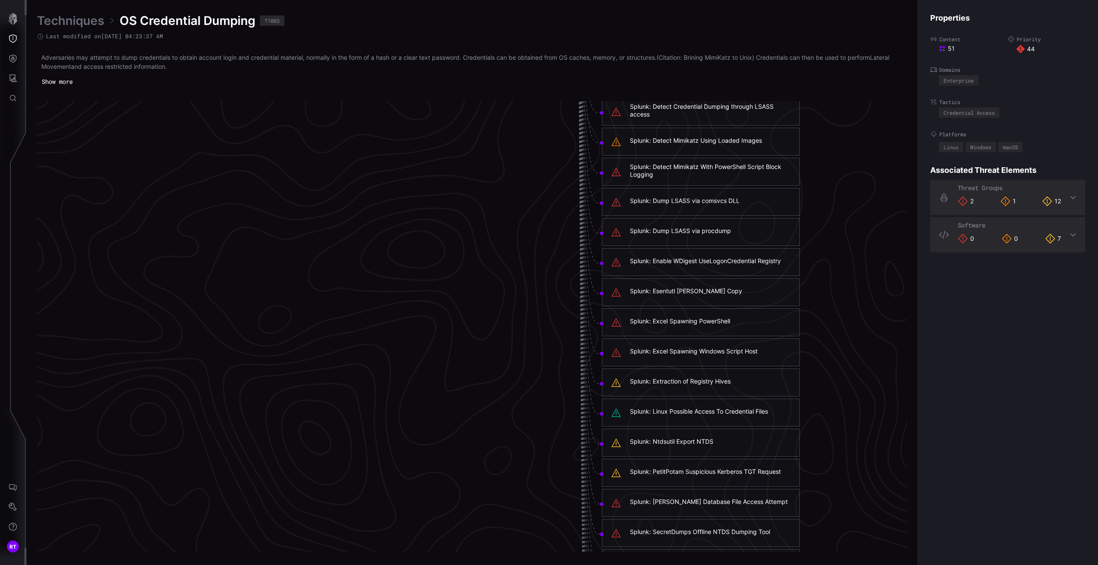
click at [724, 352] on div "Splunk: Excel Spawning Windows Script Host" at bounding box center [694, 352] width 128 height 8
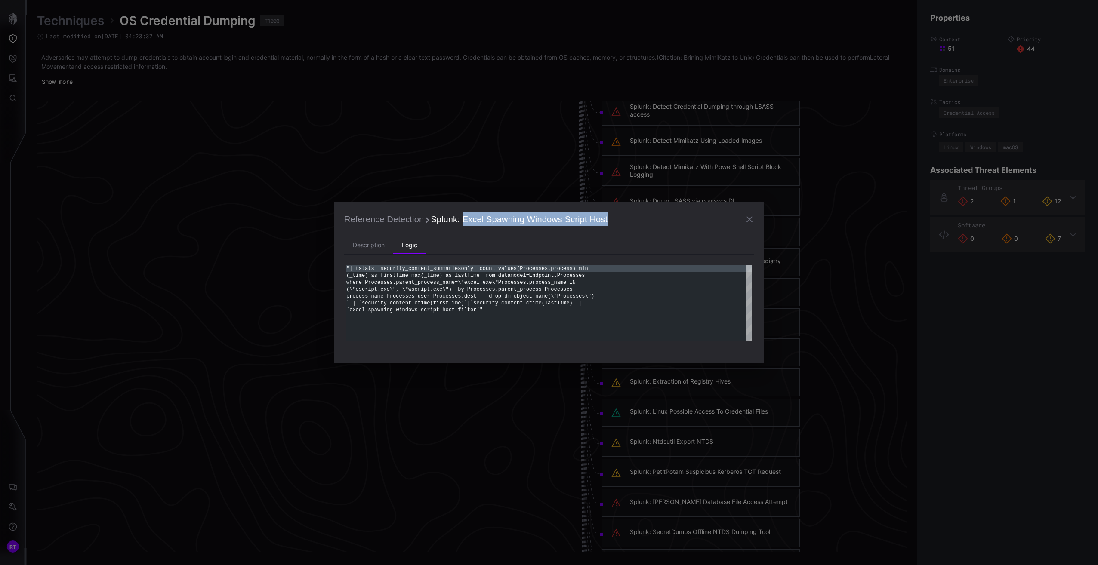
drag, startPoint x: 460, startPoint y: 219, endPoint x: 610, endPoint y: 212, distance: 149.9
click at [610, 212] on h2 "Reference Detection Splunk: Excel Spawning Windows Script Host" at bounding box center [549, 219] width 410 height 15
copy span "Excel Spawning Windows Script Host"
click at [749, 216] on icon "button" at bounding box center [749, 219] width 10 height 10
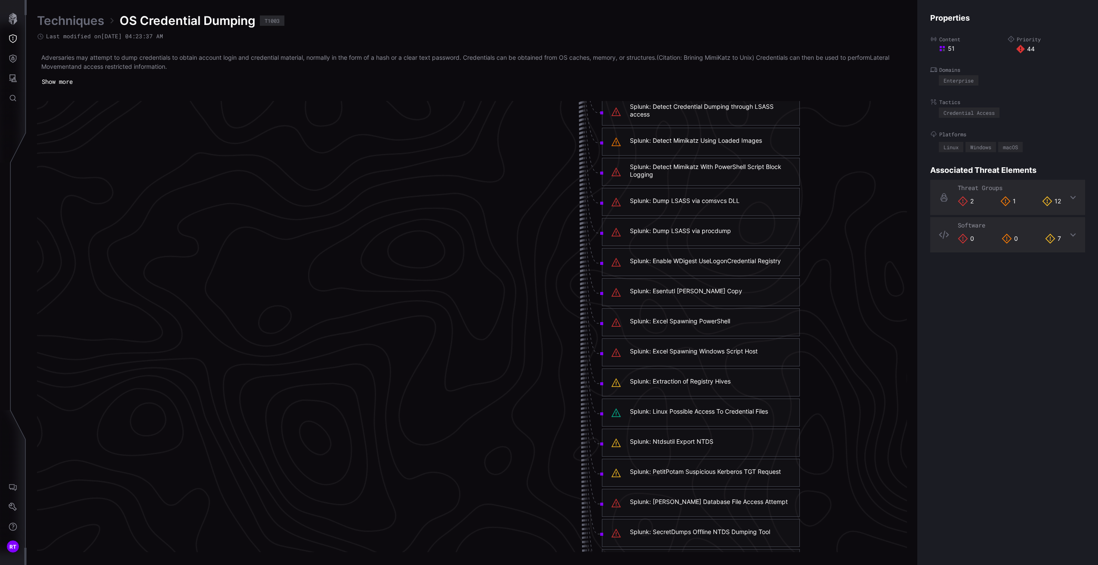
click at [46, 19] on link "Techniques" at bounding box center [70, 20] width 67 height 15
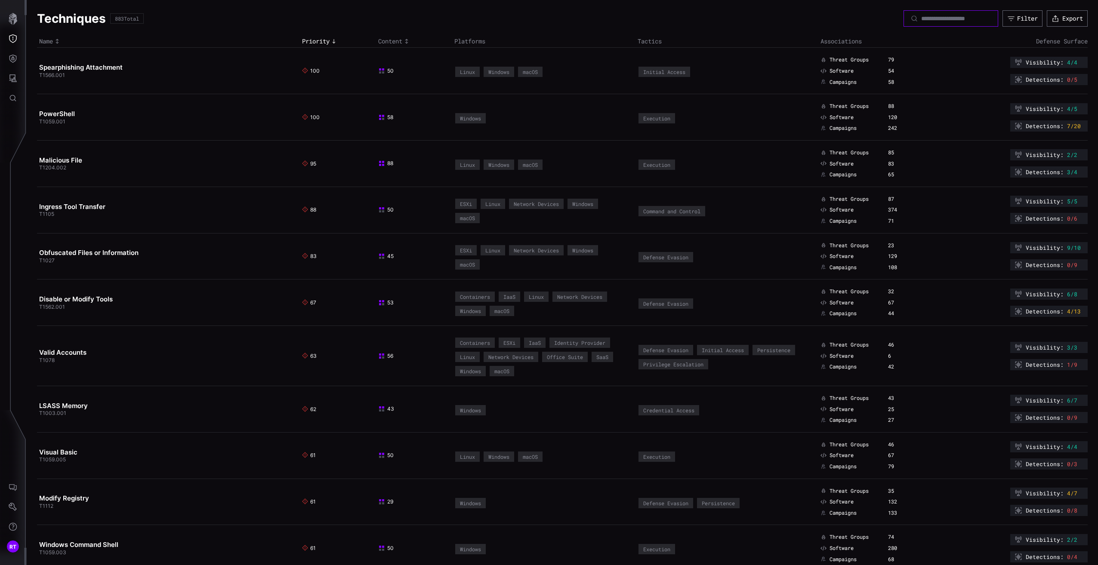
click at [947, 20] on input at bounding box center [951, 19] width 60 height 8
type input "*****"
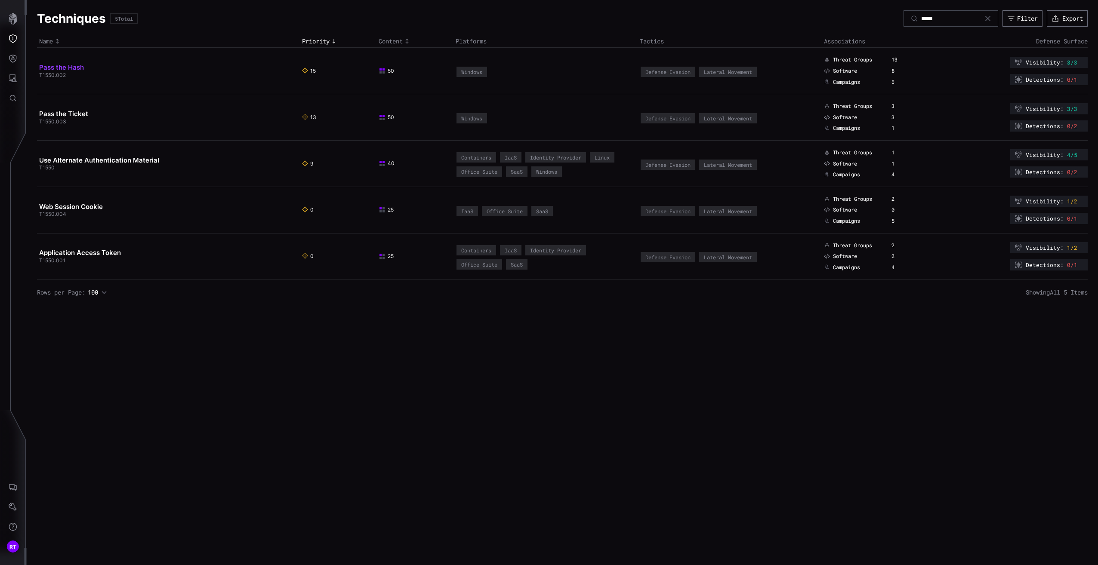
click at [76, 71] on link "Pass the Hash" at bounding box center [61, 67] width 45 height 8
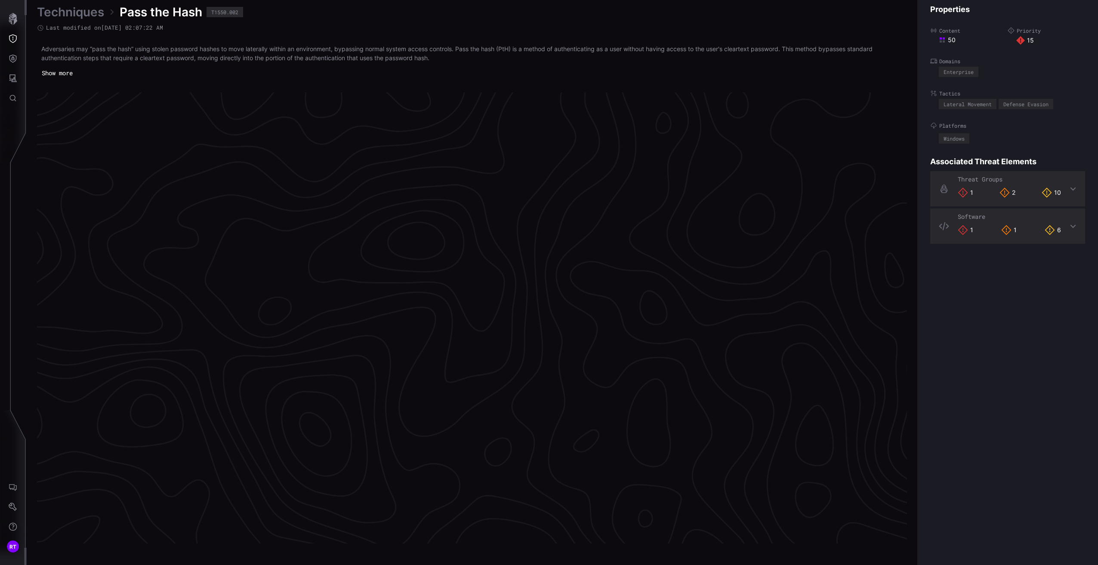
scroll to position [1714, 214]
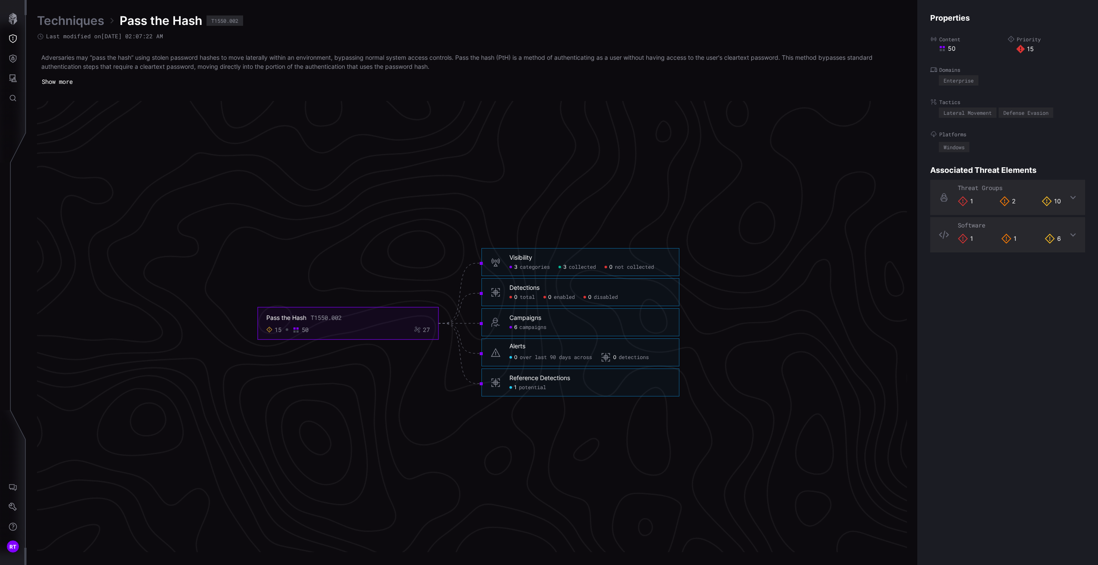
click at [530, 386] on span "potential" at bounding box center [532, 388] width 27 height 7
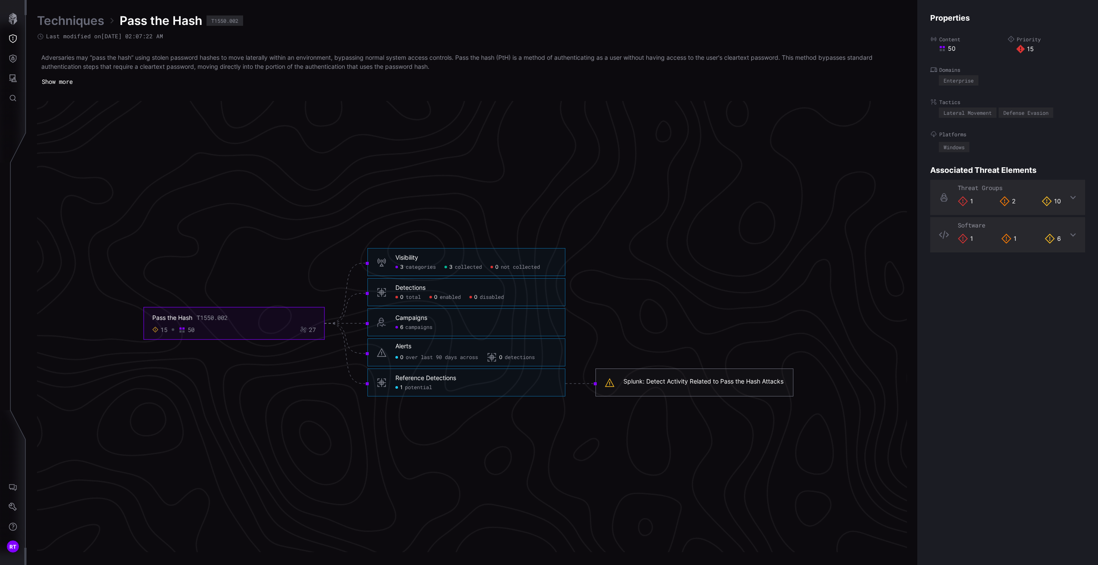
click at [678, 383] on div "Splunk: Detect Activity Related to Pass the Hash Attacks" at bounding box center [704, 382] width 160 height 8
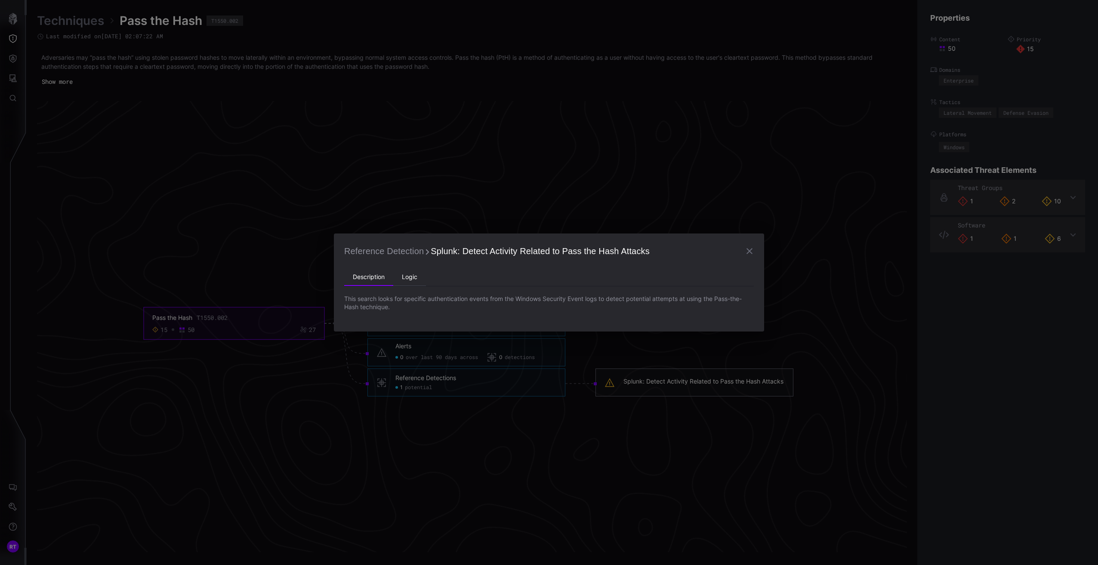
click at [403, 274] on li "Logic" at bounding box center [409, 277] width 33 height 17
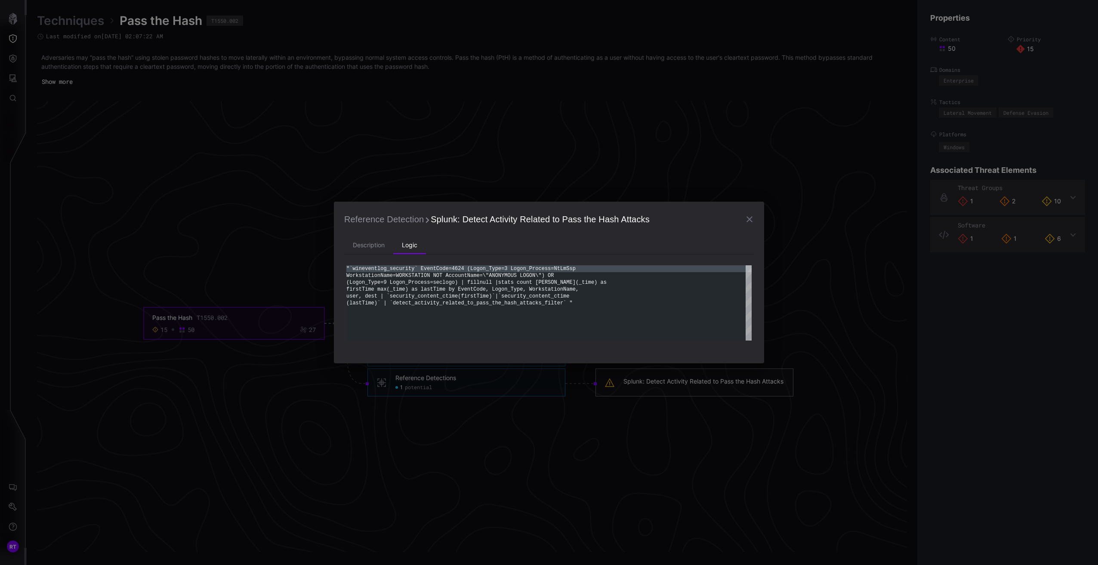
scroll to position [0, 0]
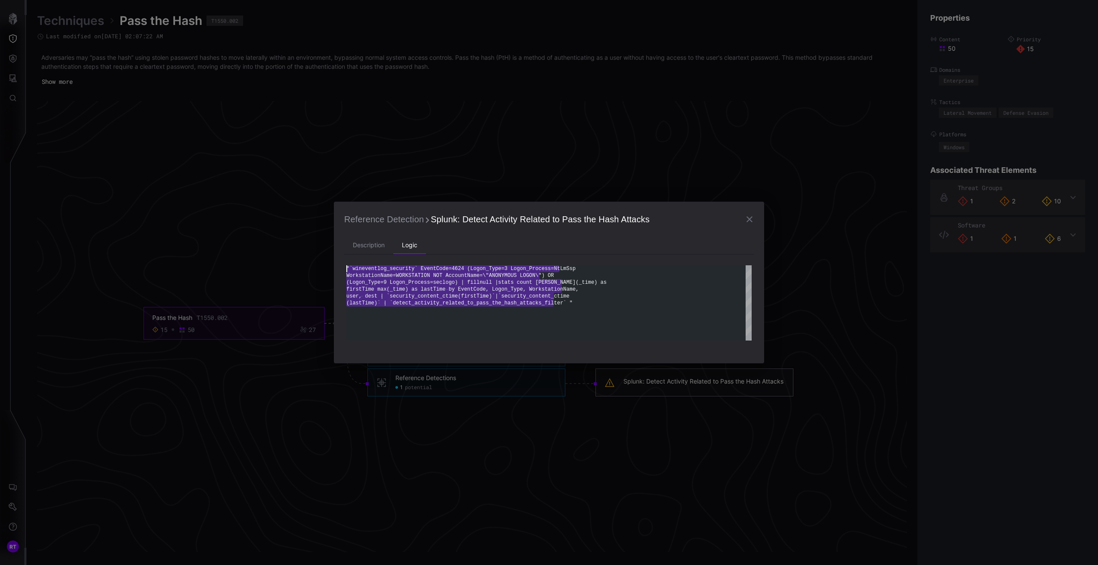
drag, startPoint x: 558, startPoint y: 304, endPoint x: 338, endPoint y: 263, distance: 224.1
click at [346, 265] on div ""`wineventlog_security` EventCode=4624 (Logon_Type =3 Logon_Process=NtLmSsp Wor…" at bounding box center [548, 302] width 405 height 75
click at [358, 248] on li "Description" at bounding box center [368, 245] width 49 height 17
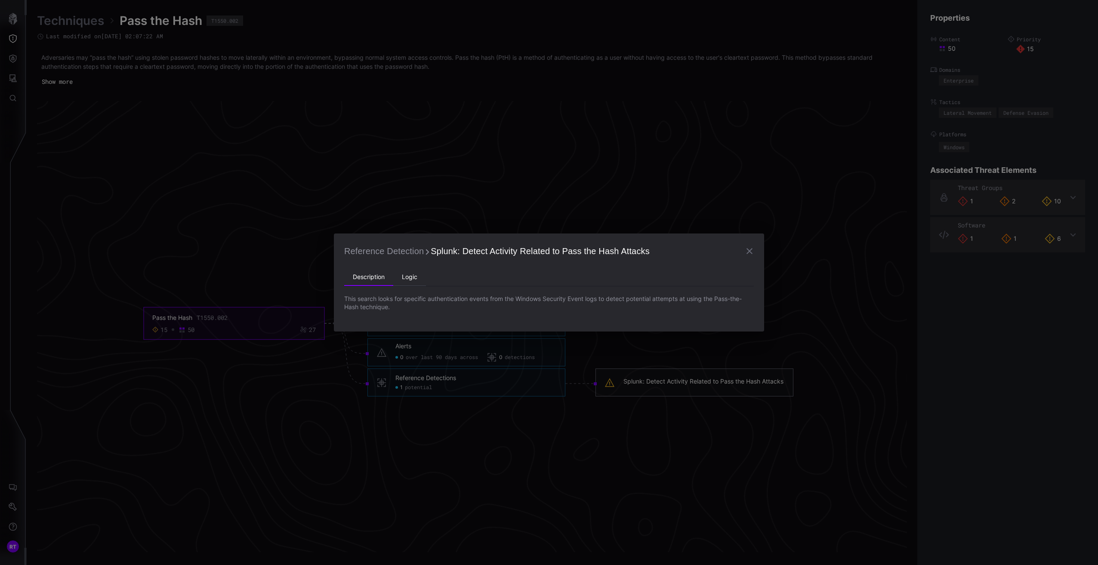
click at [411, 280] on li "Logic" at bounding box center [409, 277] width 33 height 17
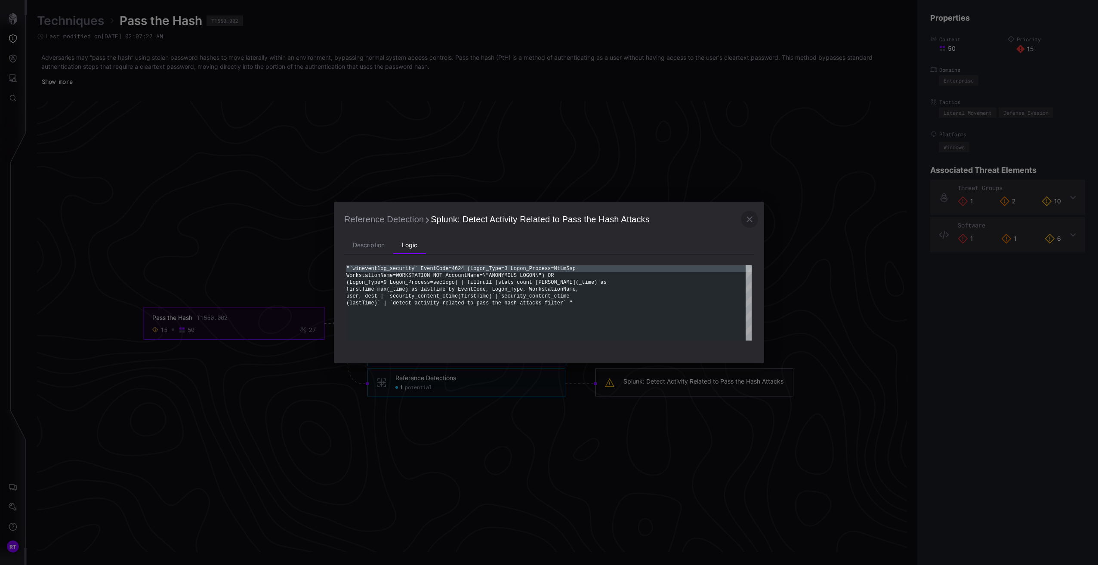
drag, startPoint x: 745, startPoint y: 218, endPoint x: 651, endPoint y: 206, distance: 94.1
click at [745, 218] on icon "button" at bounding box center [749, 219] width 10 height 10
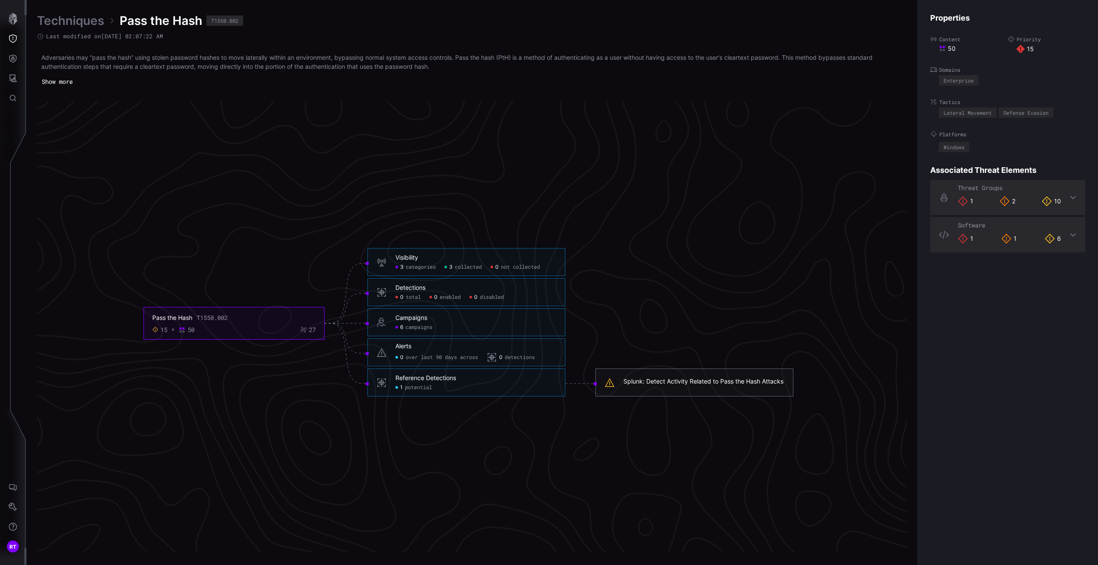
click at [64, 20] on link "Techniques" at bounding box center [70, 20] width 67 height 15
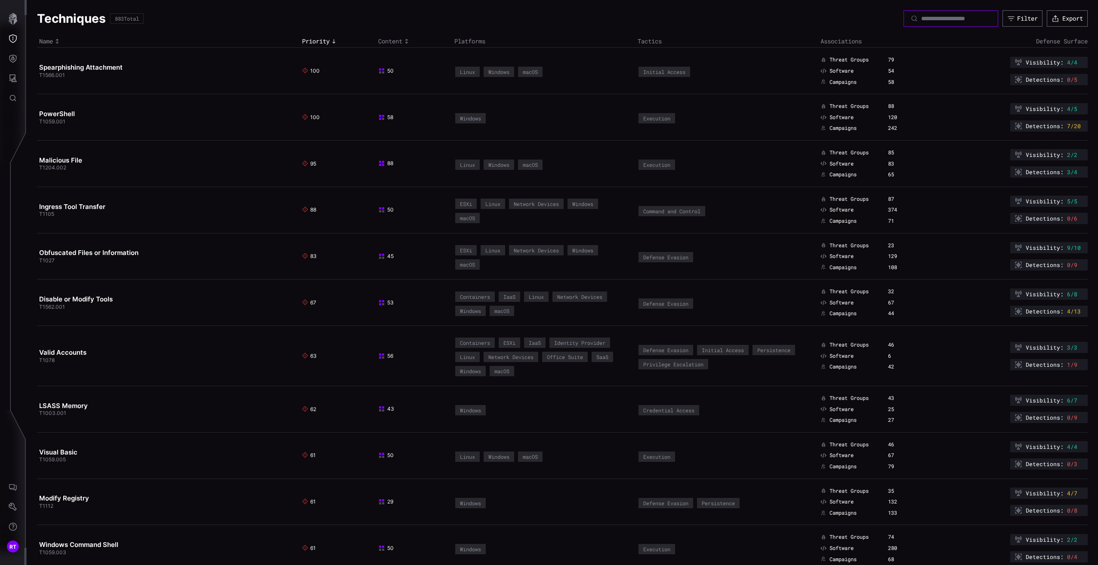
click at [940, 19] on input at bounding box center [951, 19] width 60 height 8
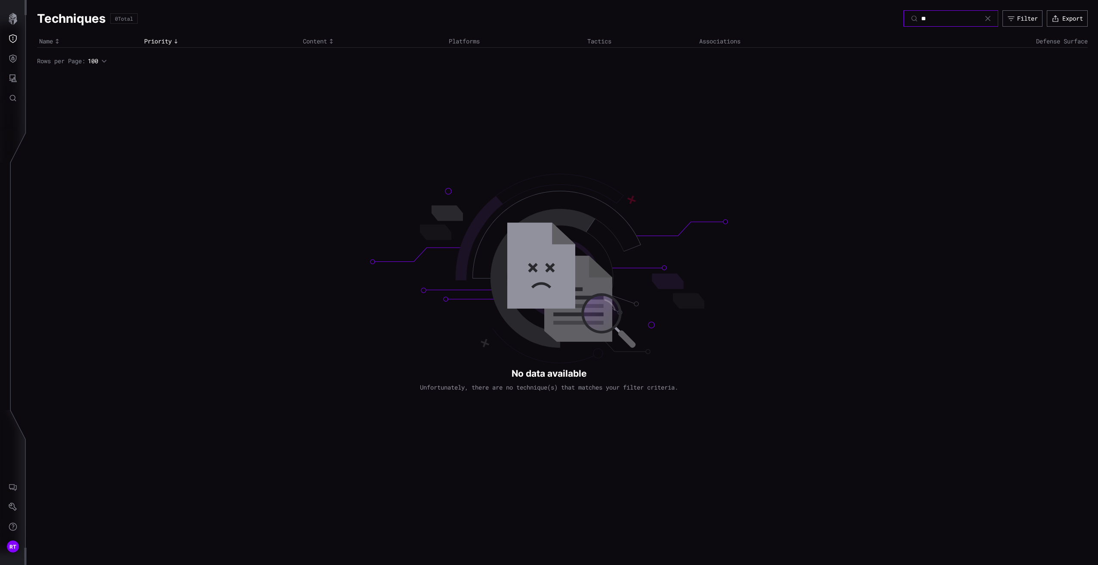
type input "*"
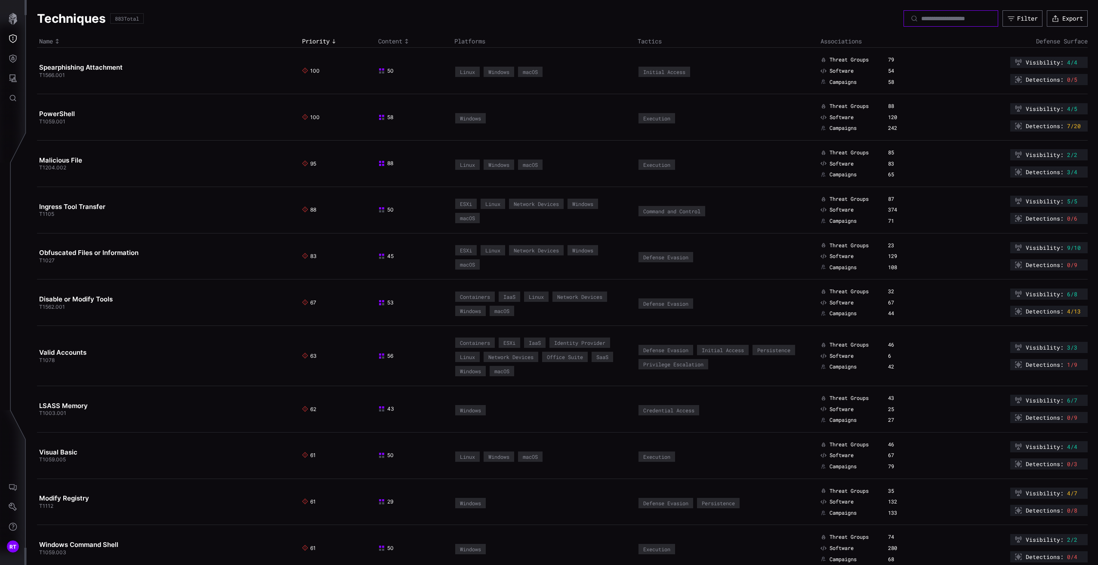
click at [945, 17] on input at bounding box center [951, 19] width 60 height 8
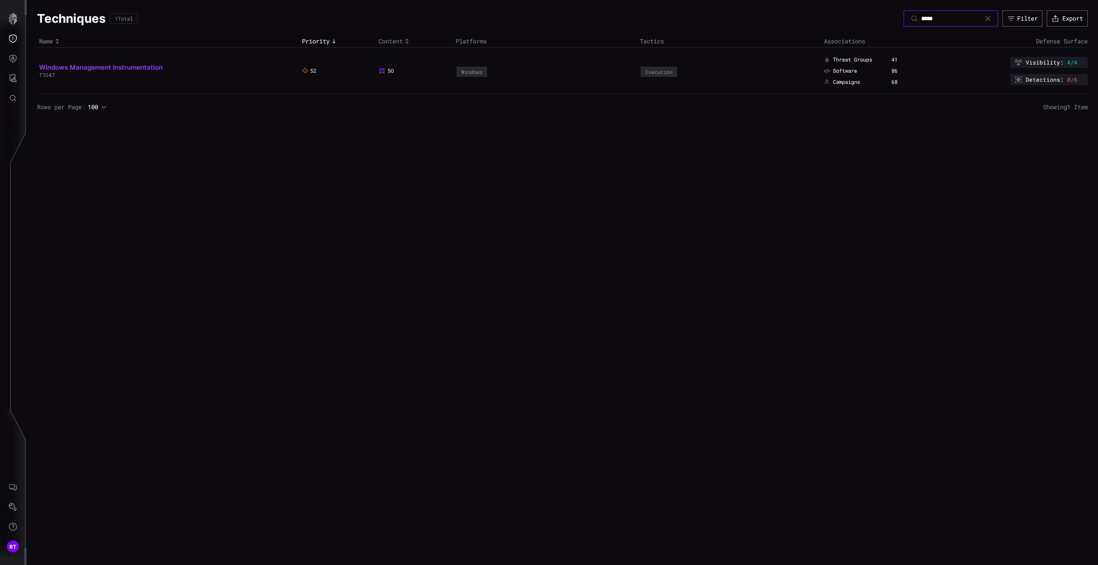
type input "*****"
click at [92, 68] on link "Windows Management Instrumentation" at bounding box center [100, 67] width 123 height 8
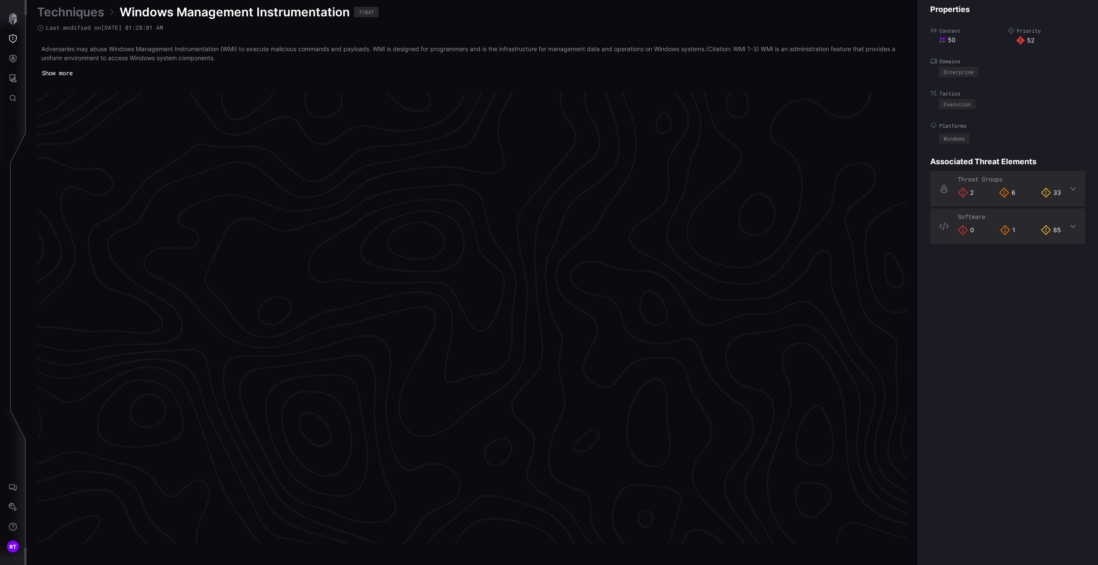
scroll to position [1714, 214]
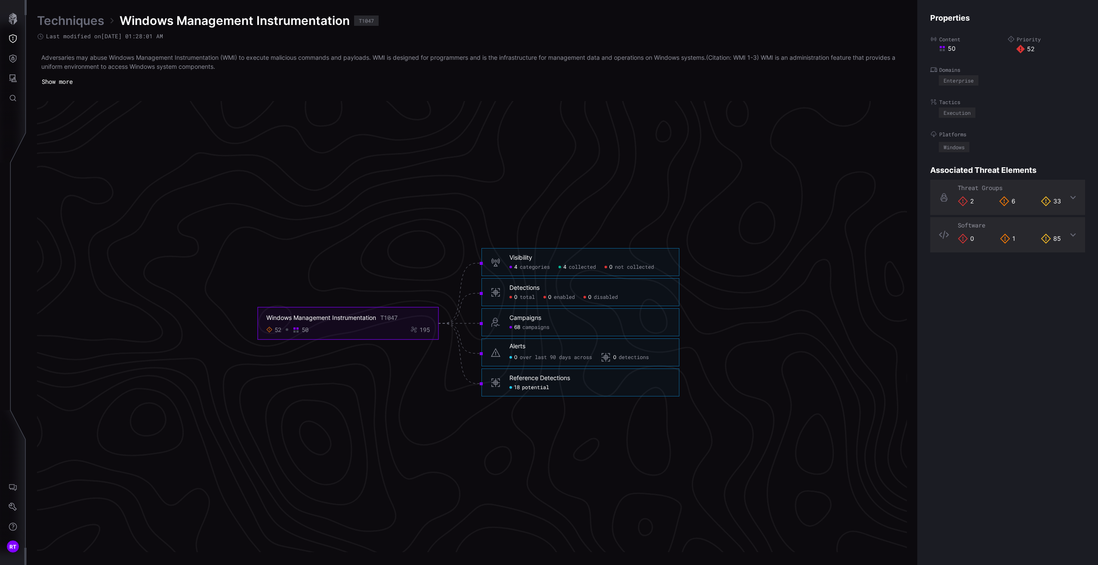
click at [532, 388] on span "potential" at bounding box center [535, 388] width 27 height 7
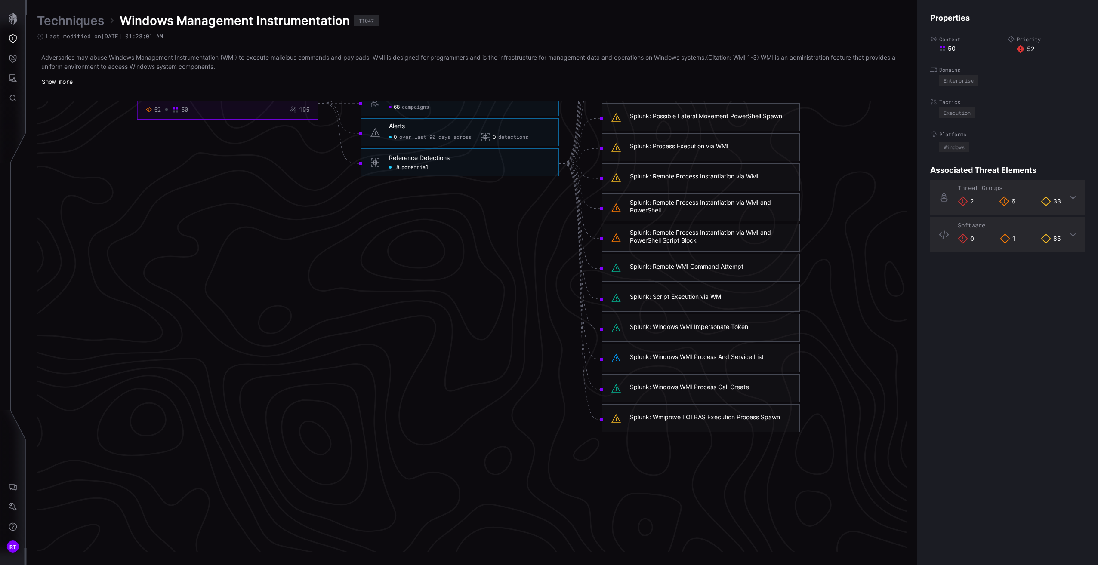
scroll to position [1929, 214]
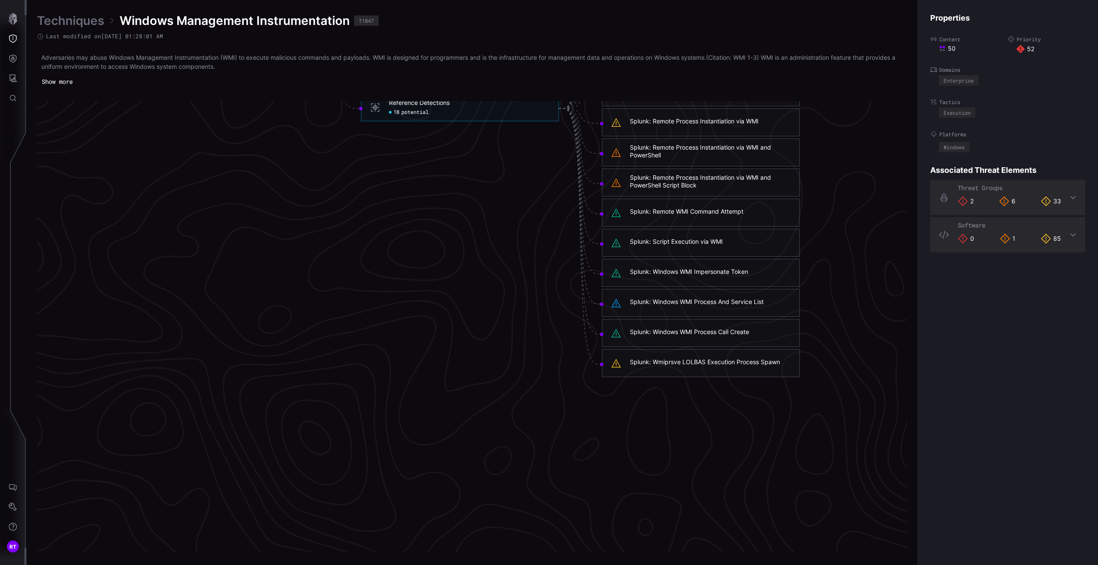
click at [729, 364] on div "Splunk: Wmiprsve LOLBAS Execution Process Spawn" at bounding box center [705, 362] width 150 height 8
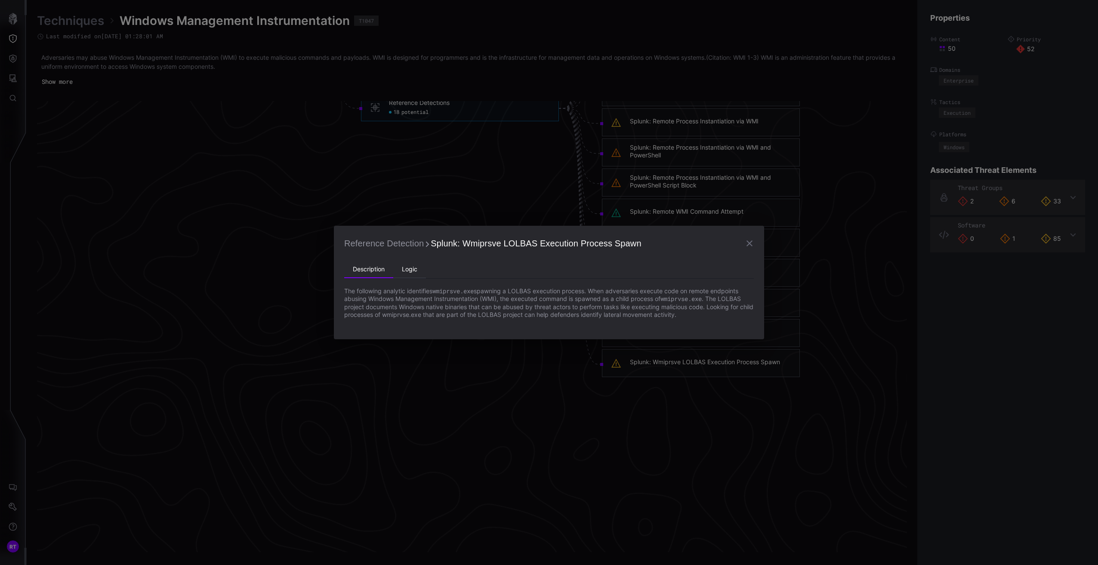
click at [413, 267] on li "Logic" at bounding box center [409, 269] width 33 height 17
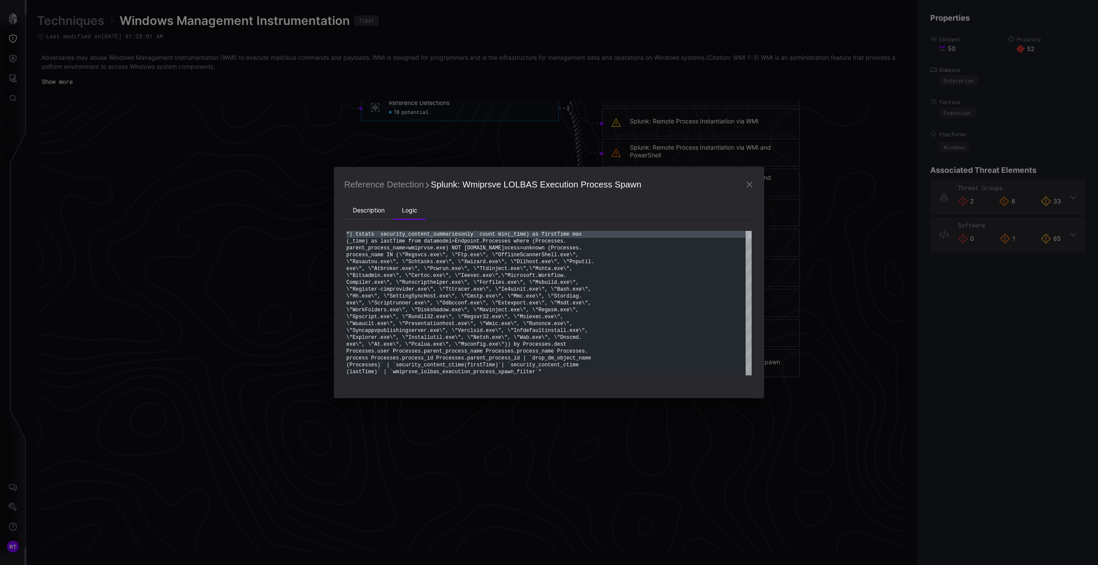
click at [356, 210] on li "Description" at bounding box center [368, 210] width 49 height 17
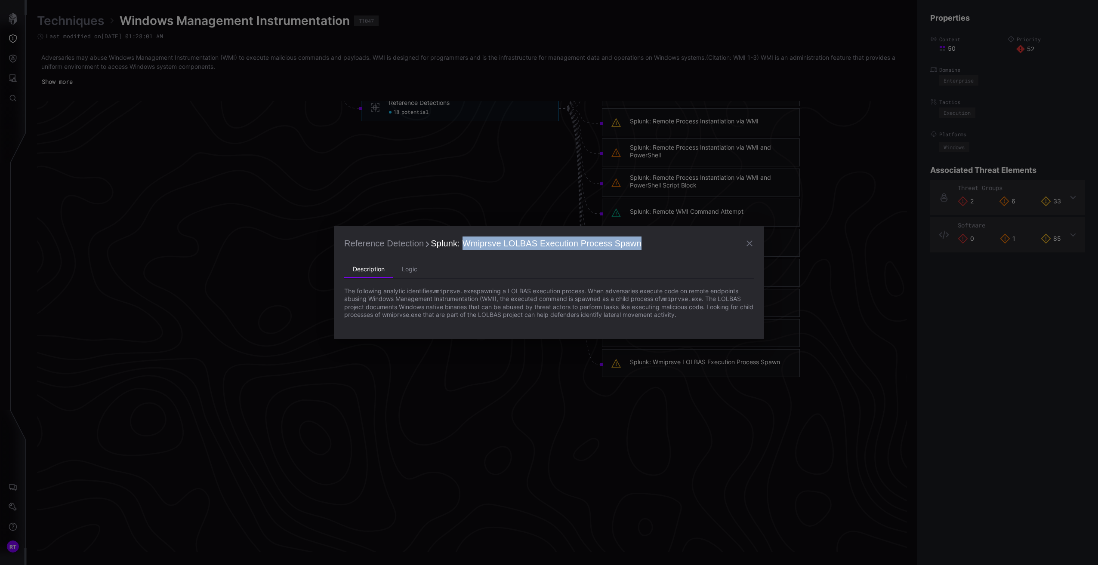
drag, startPoint x: 461, startPoint y: 244, endPoint x: 637, endPoint y: 244, distance: 176.0
click at [637, 244] on h2 "Reference Detection Splunk: Wmiprsve LOLBAS Execution Process Spawn" at bounding box center [549, 243] width 410 height 15
copy span "Wmiprsve LOLBAS Execution Process Spawn"
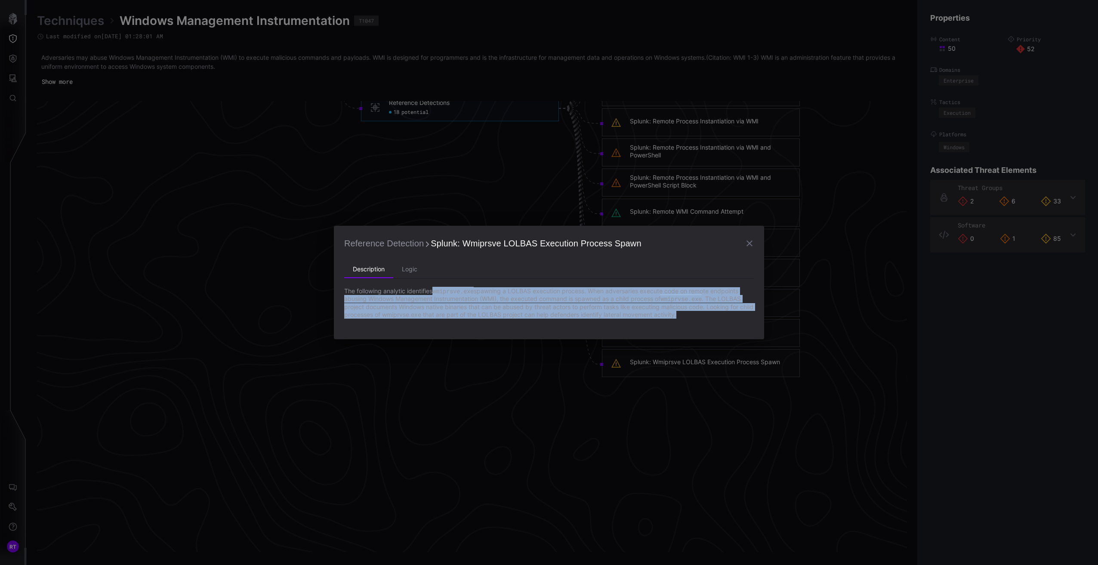
drag, startPoint x: 696, startPoint y: 315, endPoint x: 436, endPoint y: 293, distance: 260.8
click at [436, 293] on p "The following analytic identifies wmiprsve.exe spawning a LOLBAS execution proc…" at bounding box center [549, 302] width 410 height 31
copy p "wmiprsve.exe spawning a LOLBAS execution process. When adversaries execute code…"
drag, startPoint x: 752, startPoint y: 243, endPoint x: 742, endPoint y: 244, distance: 9.9
click at [752, 243] on icon "button" at bounding box center [749, 243] width 10 height 10
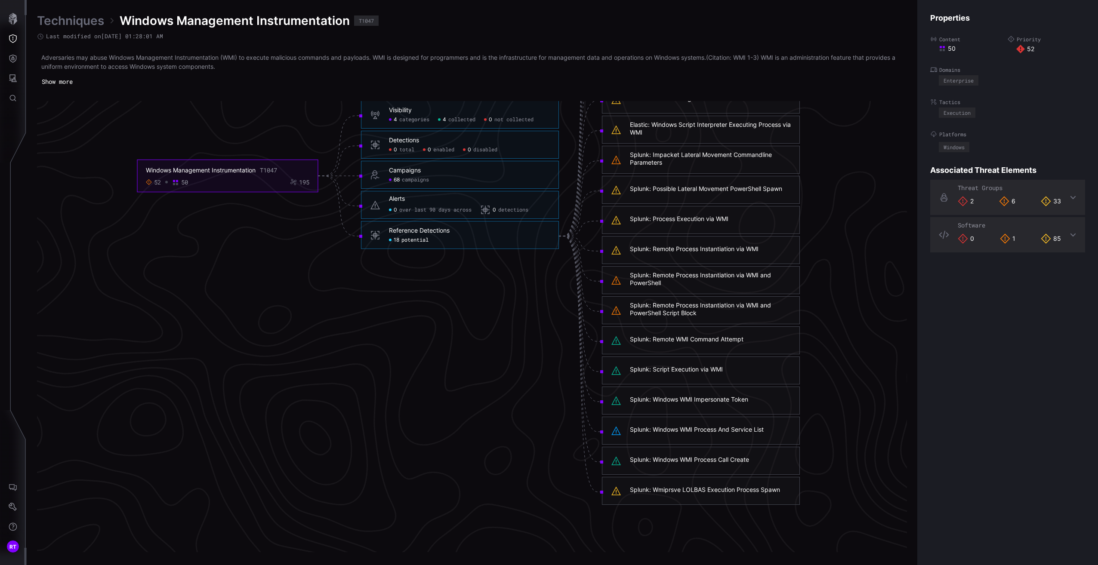
scroll to position [1800, 214]
click at [684, 308] on div "Splunk: Remote Process Instantiation via WMI and PowerShell Script Block" at bounding box center [710, 310] width 161 height 15
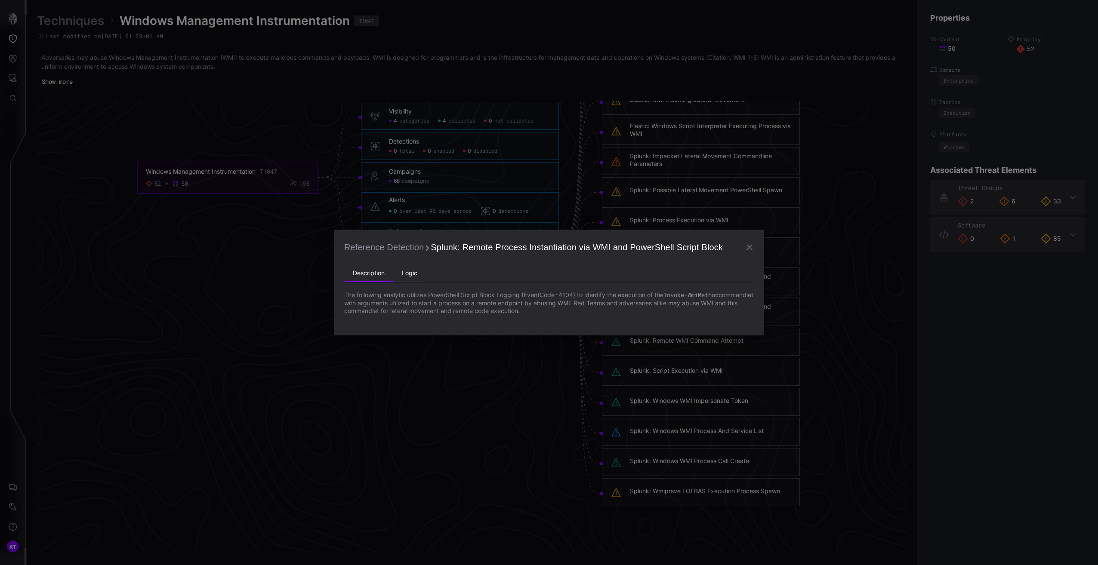
click at [408, 274] on li "Logic" at bounding box center [409, 273] width 33 height 17
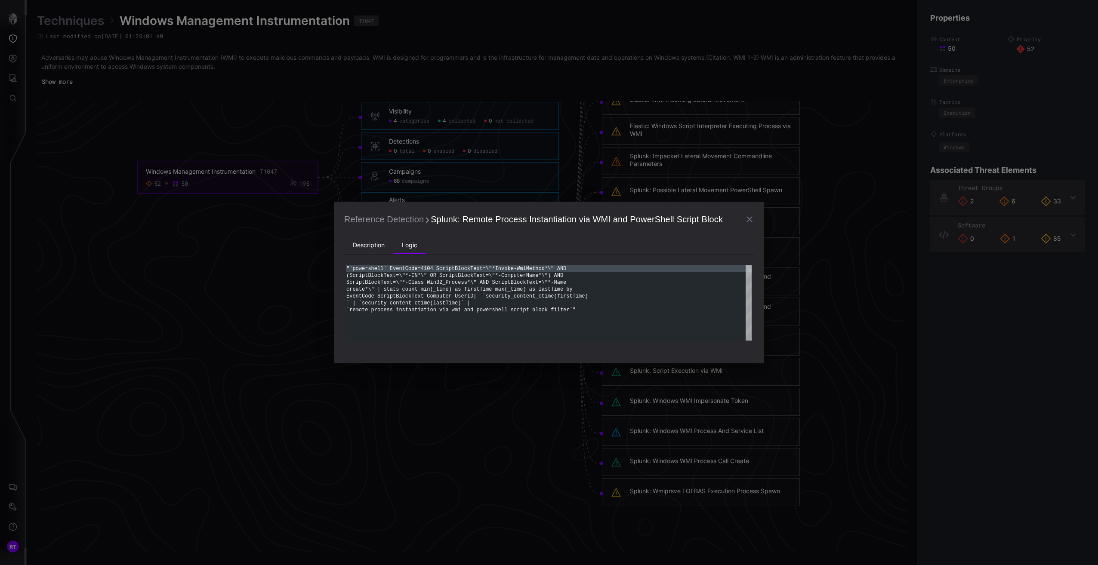
click at [364, 247] on li "Description" at bounding box center [368, 245] width 49 height 17
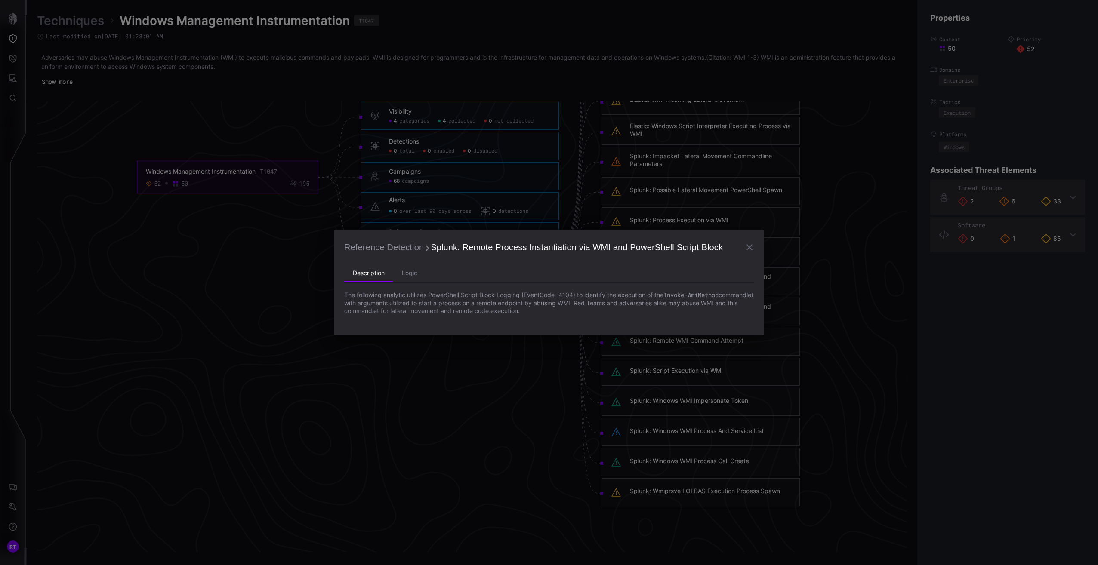
click at [747, 244] on icon "button" at bounding box center [749, 247] width 10 height 10
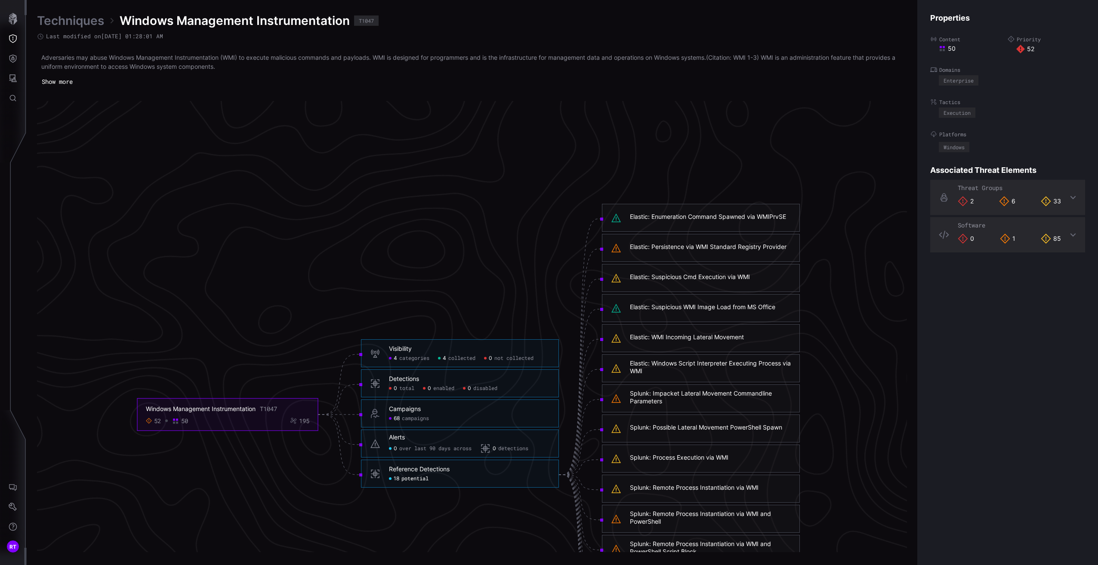
scroll to position [1542, 214]
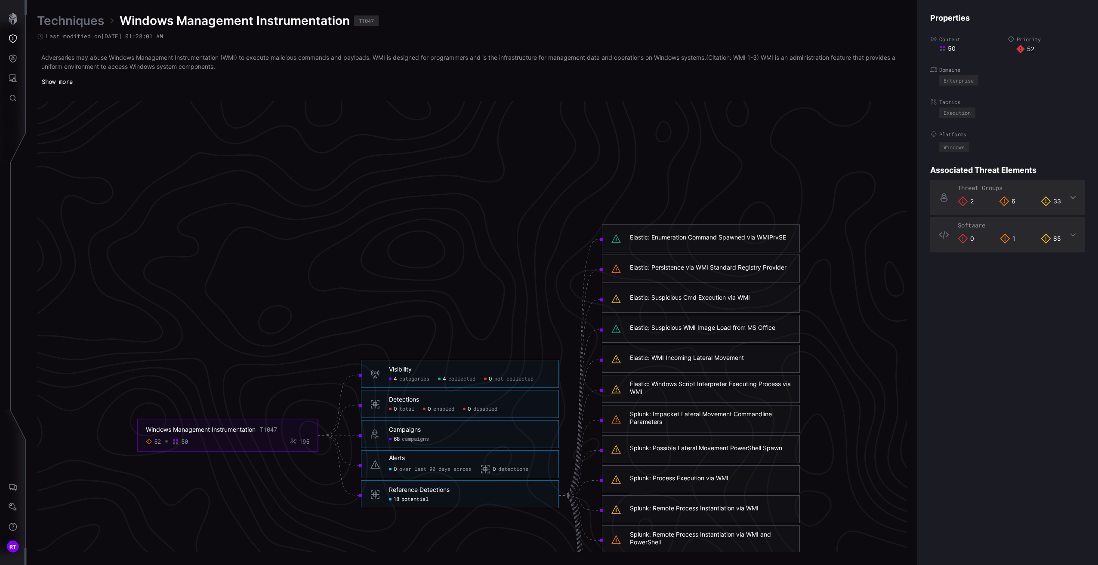
click at [688, 299] on div "Elastic: Suspicious Cmd Execution via WMI" at bounding box center [690, 298] width 120 height 8
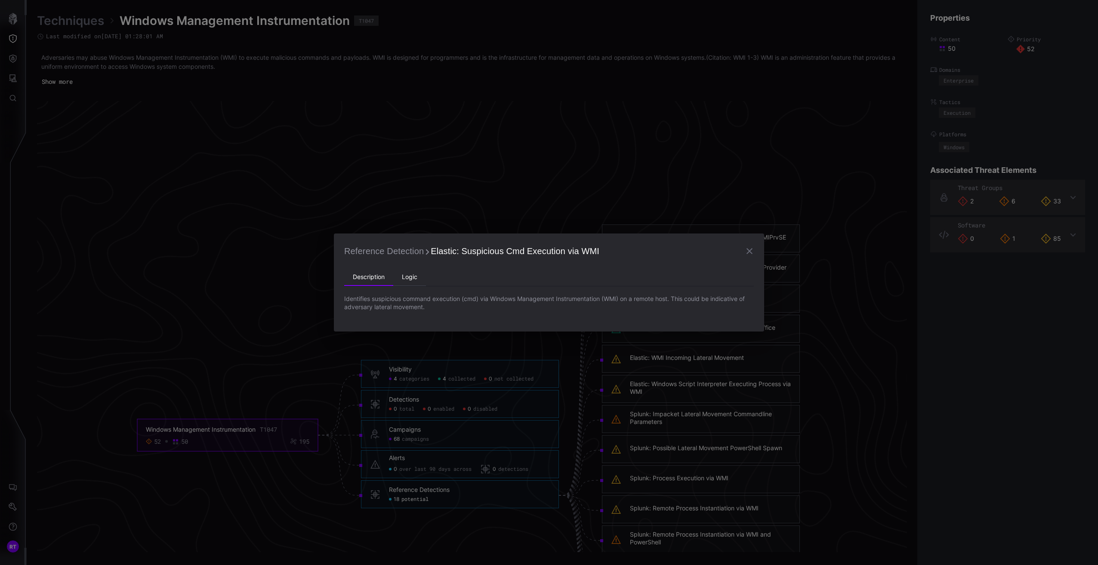
click at [407, 277] on li "Logic" at bounding box center [409, 277] width 33 height 17
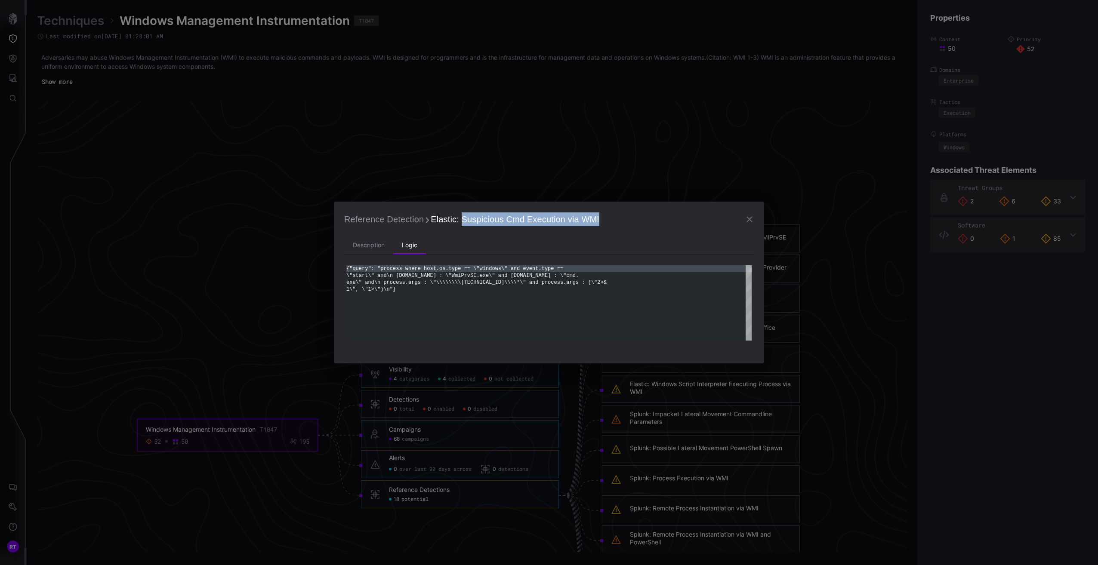
drag, startPoint x: 460, startPoint y: 219, endPoint x: 618, endPoint y: 221, distance: 157.9
click at [618, 221] on h2 "Reference Detection Elastic: Suspicious Cmd Execution via WMI" at bounding box center [549, 219] width 410 height 15
copy span "Suspicious Cmd Execution via WMI"
click at [374, 250] on li "Description" at bounding box center [368, 245] width 49 height 17
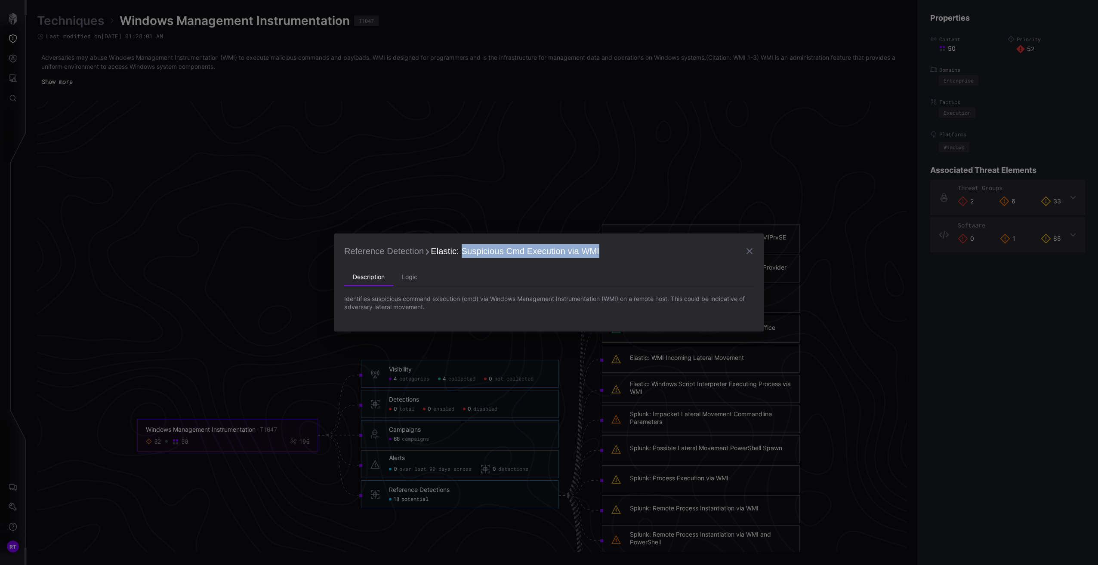
click at [750, 252] on icon "button" at bounding box center [750, 251] width 6 height 6
